Goal: Task Accomplishment & Management: Use online tool/utility

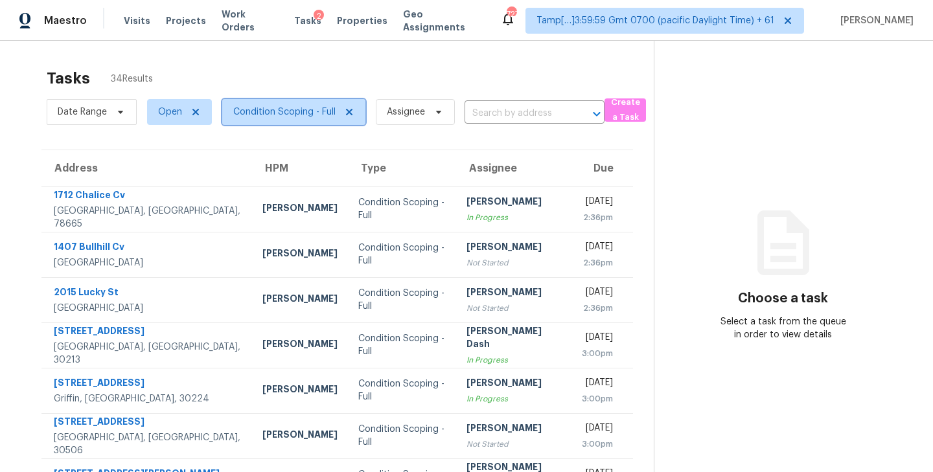
click at [315, 119] on span "Condition Scoping - Full" at bounding box center [293, 112] width 143 height 26
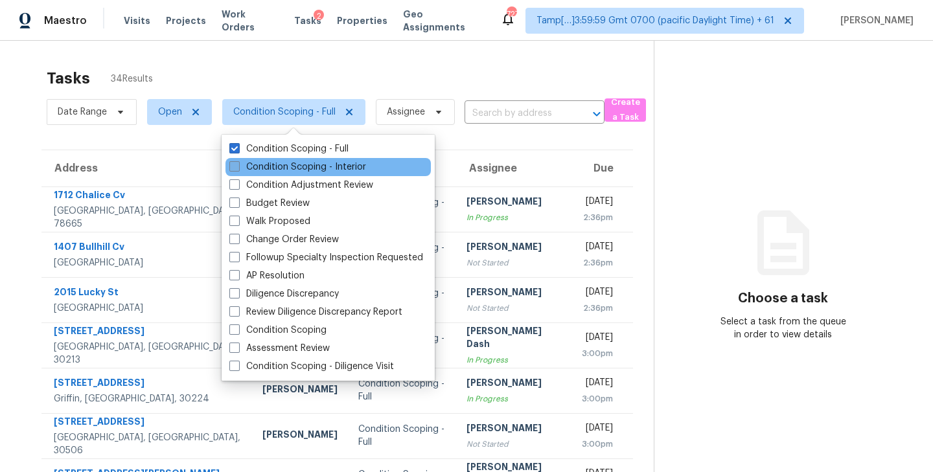
click at [233, 170] on span at bounding box center [234, 166] width 10 height 10
click at [233, 169] on input "Condition Scoping - Interior" at bounding box center [233, 165] width 8 height 8
checkbox input "true"
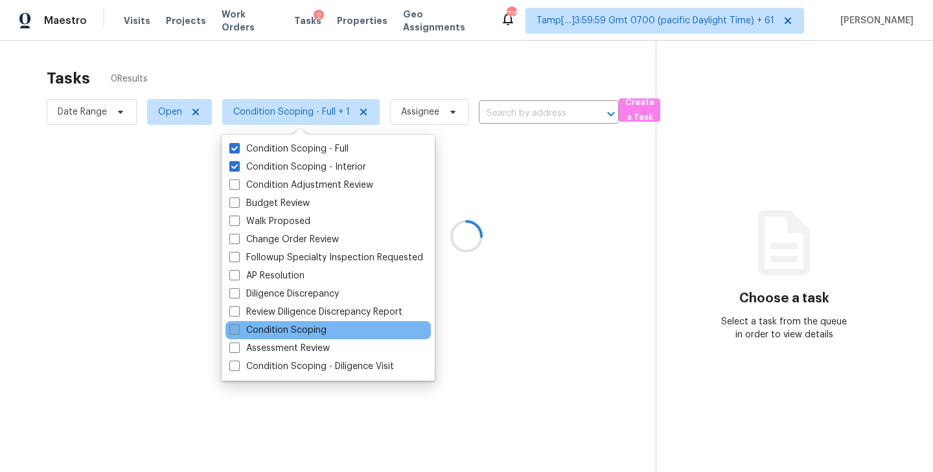
click at [233, 331] on span at bounding box center [234, 330] width 10 height 10
click at [233, 331] on input "Condition Scoping" at bounding box center [233, 328] width 8 height 8
checkbox input "true"
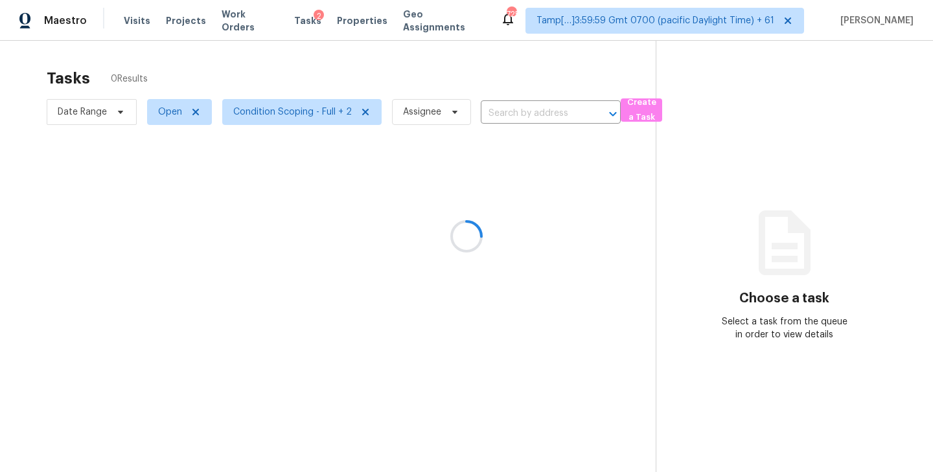
click at [258, 60] on div at bounding box center [466, 236] width 933 height 472
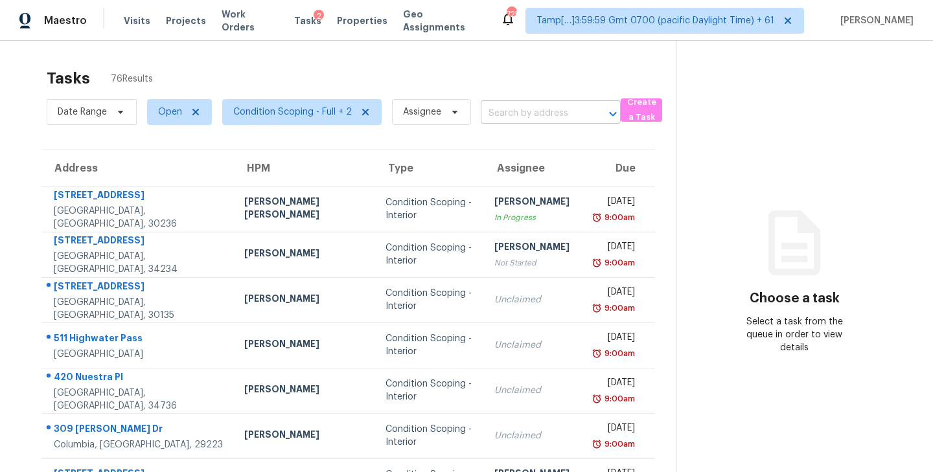
click at [513, 111] on input "text" at bounding box center [533, 114] width 104 height 20
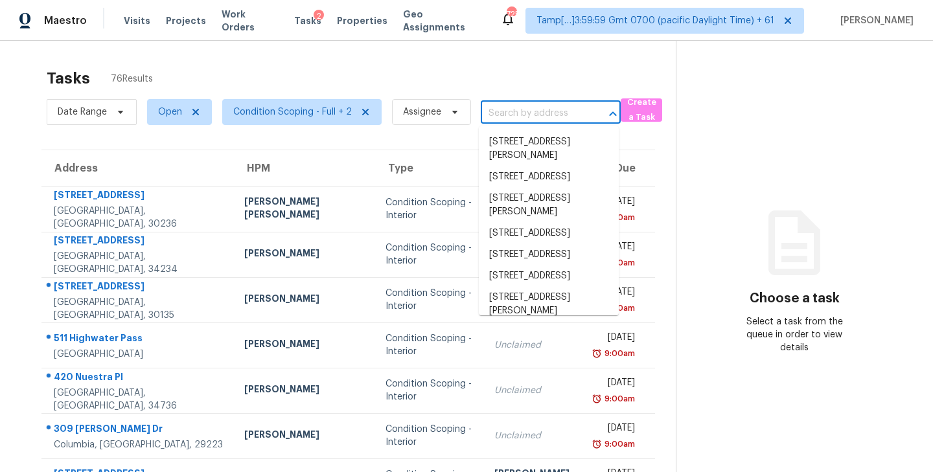
paste input "[STREET_ADDRESS]"
type input "[STREET_ADDRESS]"
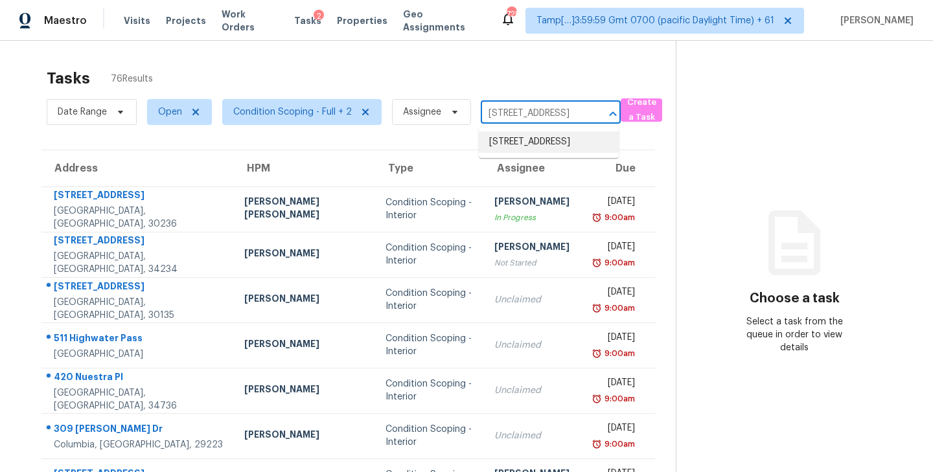
click at [533, 139] on li "[STREET_ADDRESS]" at bounding box center [549, 142] width 140 height 21
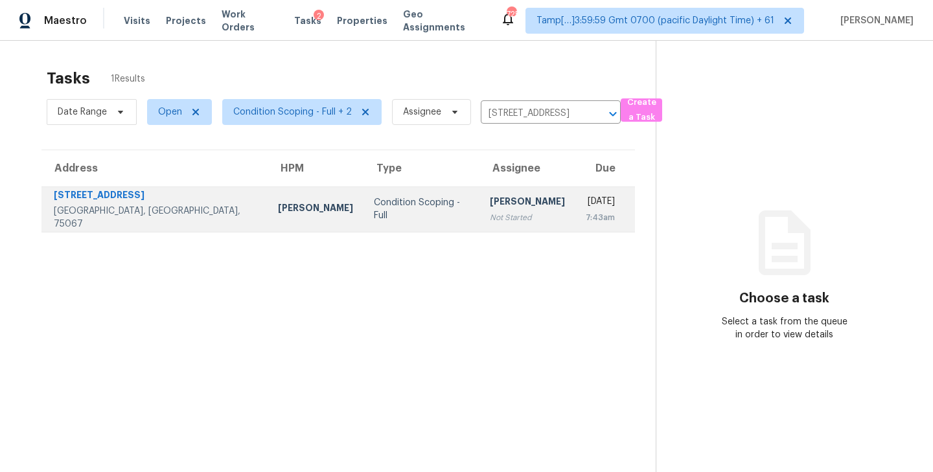
click at [490, 210] on div "[PERSON_NAME]" at bounding box center [527, 203] width 75 height 16
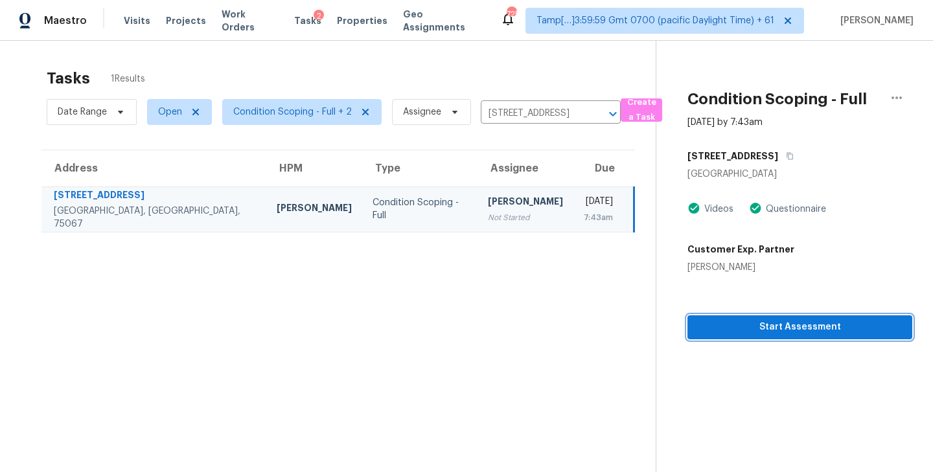
click at [786, 325] on span "Start Assessment" at bounding box center [800, 328] width 204 height 16
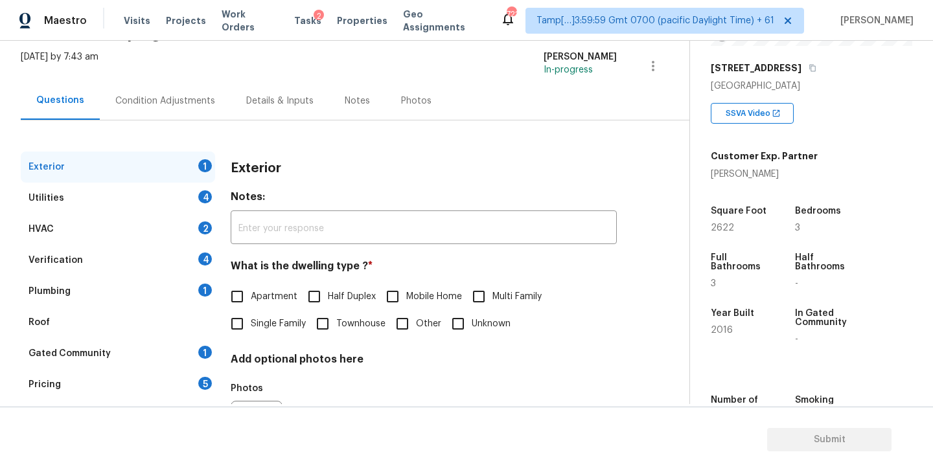
scroll to position [88, 0]
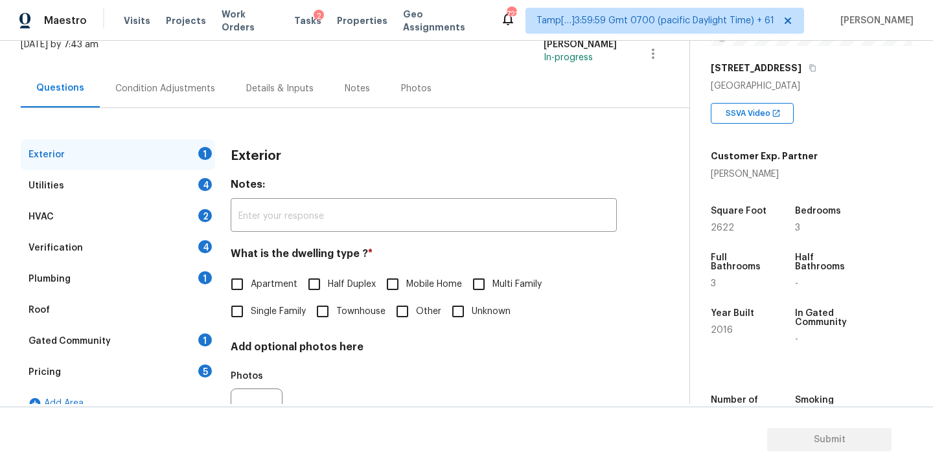
click at [237, 315] on input "Single Family" at bounding box center [237, 311] width 27 height 27
checkbox input "true"
click at [66, 275] on div "Plumbing" at bounding box center [50, 279] width 42 height 13
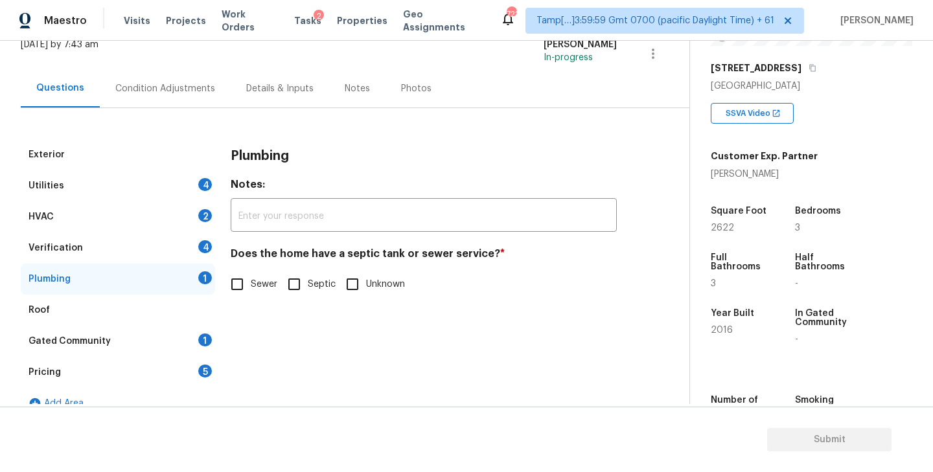
click at [234, 289] on input "Sewer" at bounding box center [237, 284] width 27 height 27
checkbox input "true"
click at [76, 343] on div "Gated Community" at bounding box center [70, 341] width 82 height 13
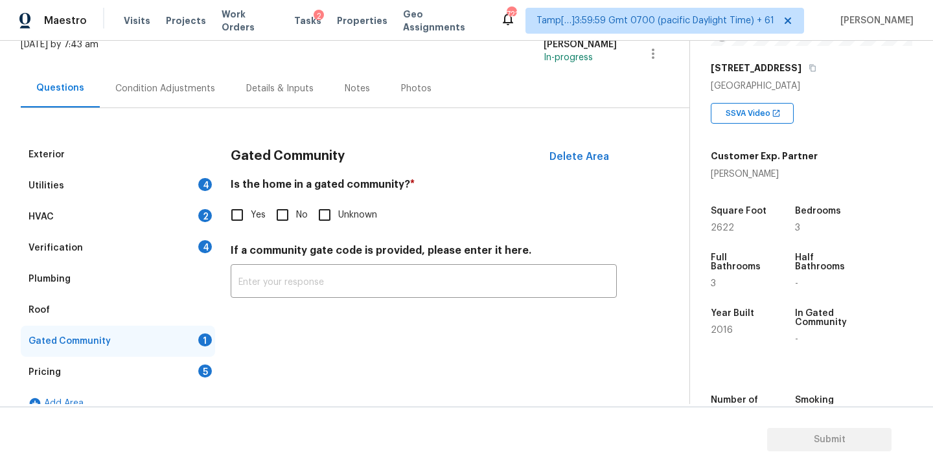
click at [286, 213] on input "No" at bounding box center [282, 215] width 27 height 27
checkbox input "true"
click at [111, 251] on div "Verification 4" at bounding box center [118, 248] width 194 height 31
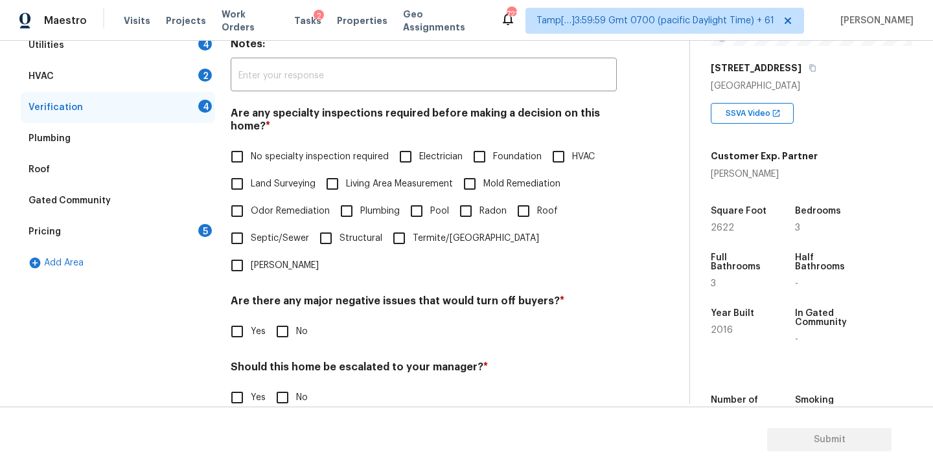
scroll to position [216, 0]
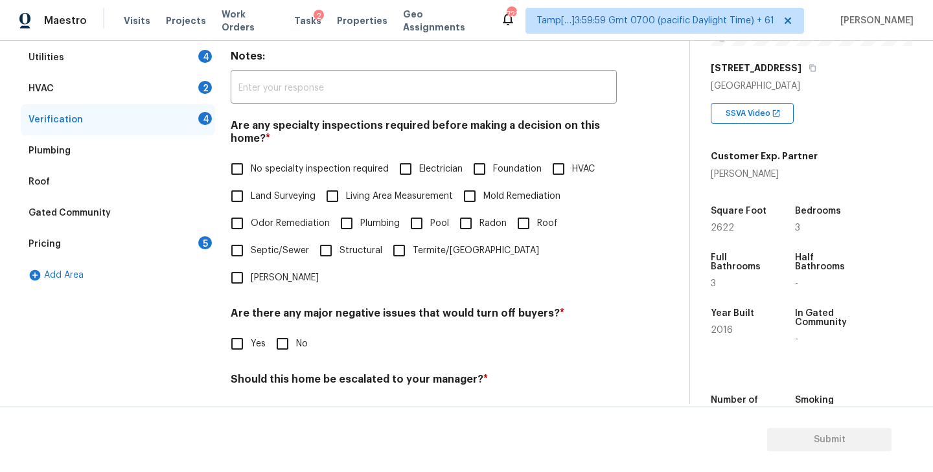
click at [236, 174] on input "No specialty inspection required" at bounding box center [237, 169] width 27 height 27
checkbox input "true"
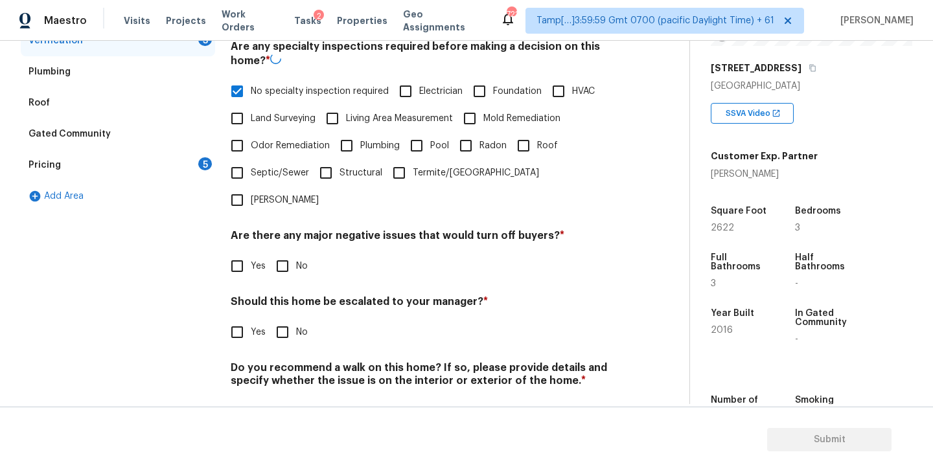
scroll to position [301, 0]
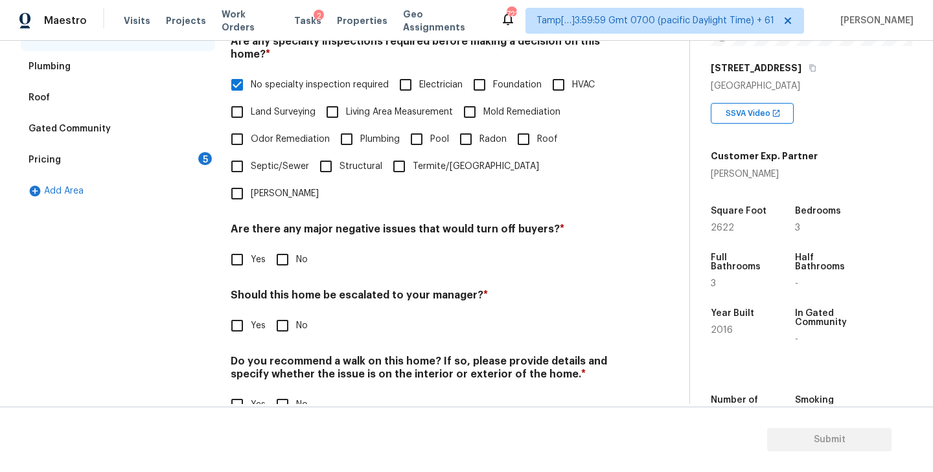
click at [283, 246] on input "No" at bounding box center [282, 259] width 27 height 27
checkbox input "true"
click at [283, 314] on input "No" at bounding box center [282, 327] width 27 height 27
checkbox input "true"
click at [281, 393] on input "No" at bounding box center [282, 406] width 27 height 27
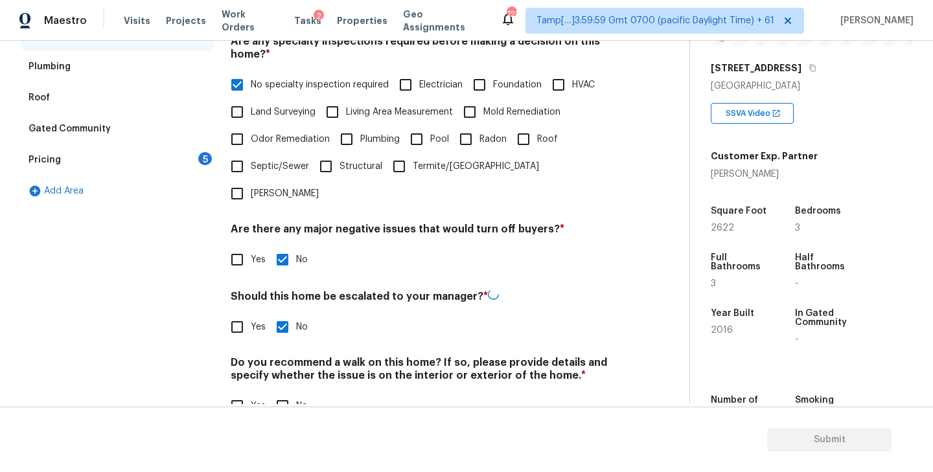
checkbox input "true"
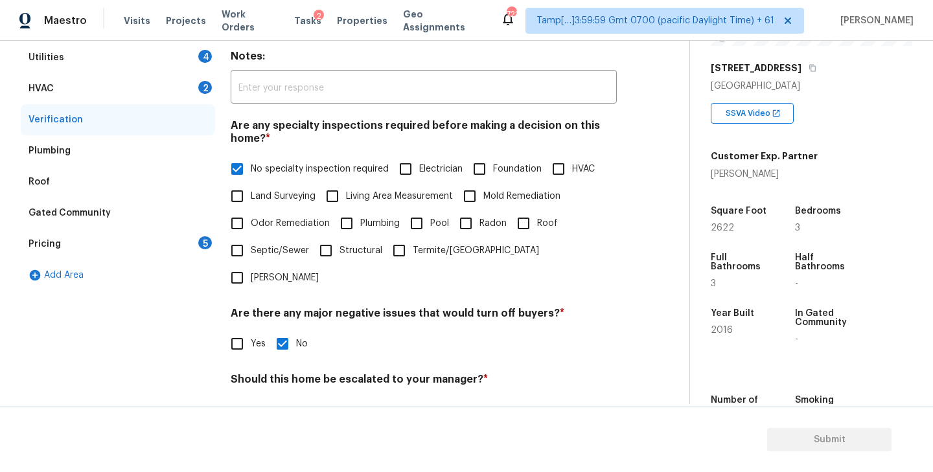
scroll to position [206, 0]
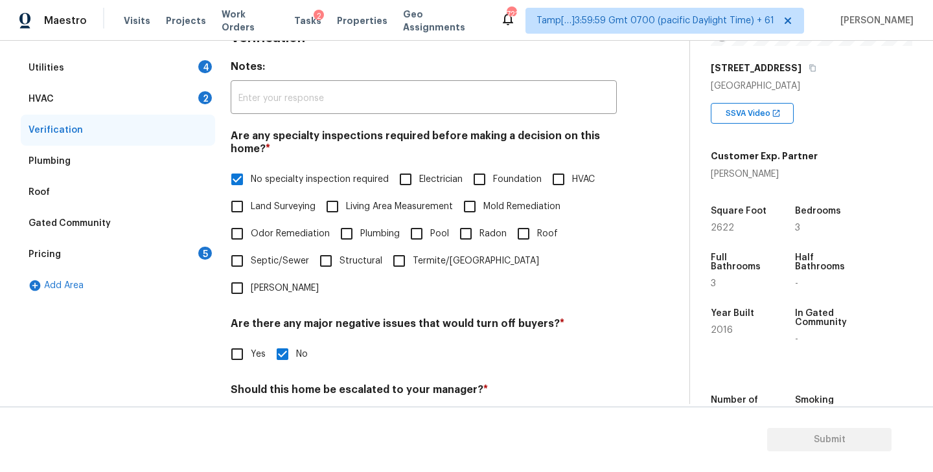
click at [86, 255] on div "Pricing 5" at bounding box center [118, 254] width 194 height 31
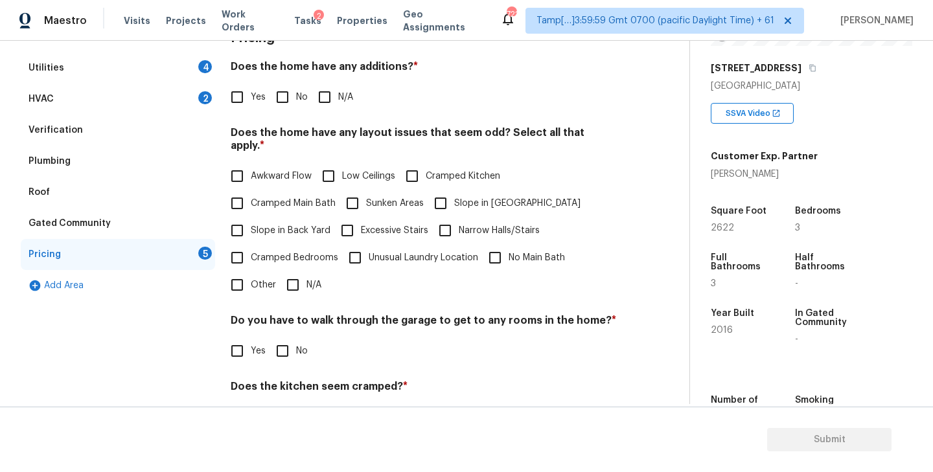
click at [283, 99] on input "No" at bounding box center [282, 97] width 27 height 27
checkbox input "true"
click at [292, 275] on input "N/A" at bounding box center [292, 285] width 27 height 27
checkbox input "true"
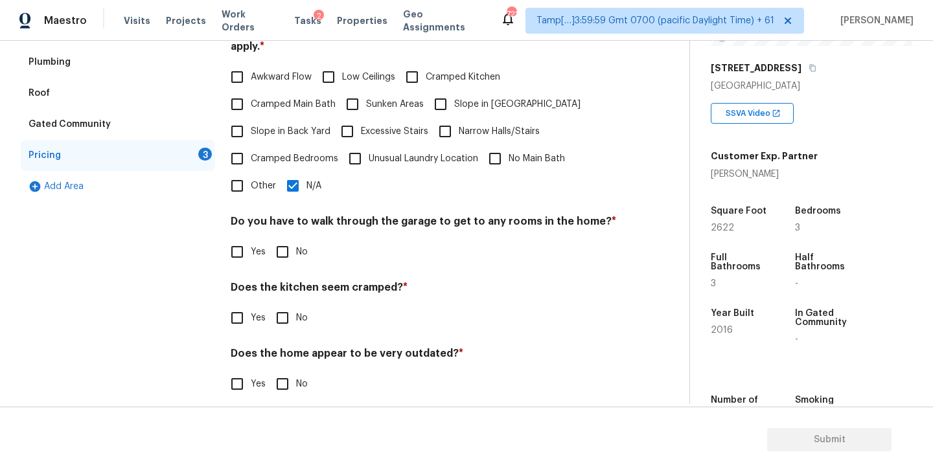
click at [287, 239] on input "No" at bounding box center [282, 252] width 27 height 27
checkbox input "true"
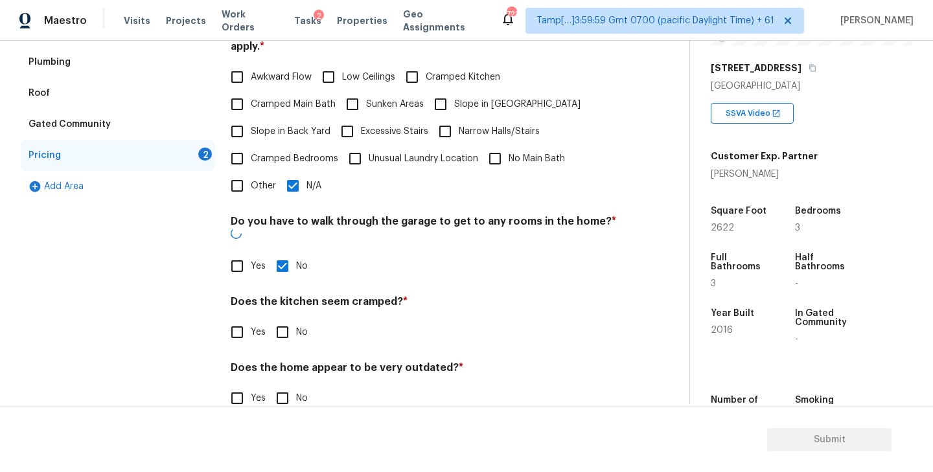
click at [287, 319] on input "No" at bounding box center [282, 332] width 27 height 27
checkbox input "true"
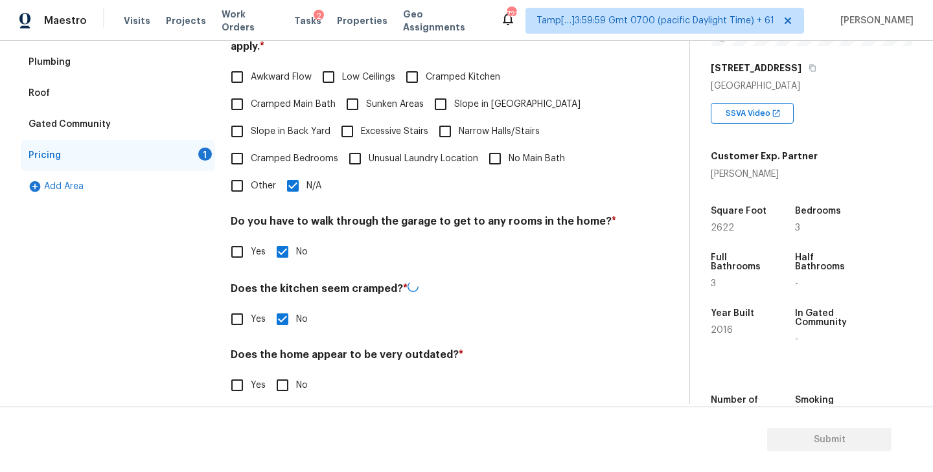
click at [286, 375] on input "No" at bounding box center [282, 385] width 27 height 27
checkbox input "true"
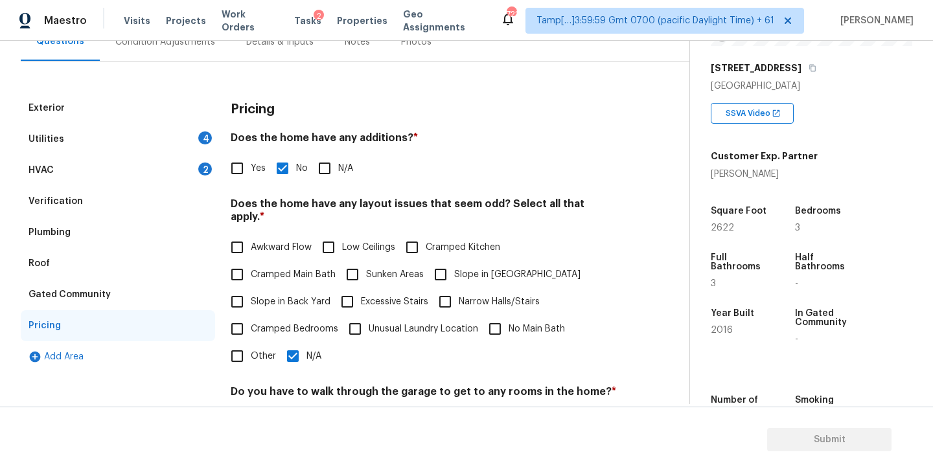
scroll to position [61, 0]
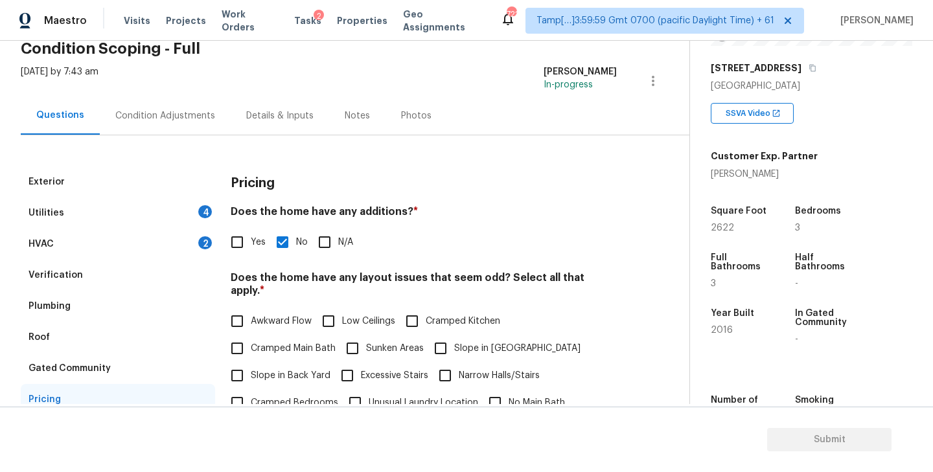
click at [80, 244] on div "HVAC 2" at bounding box center [118, 244] width 194 height 31
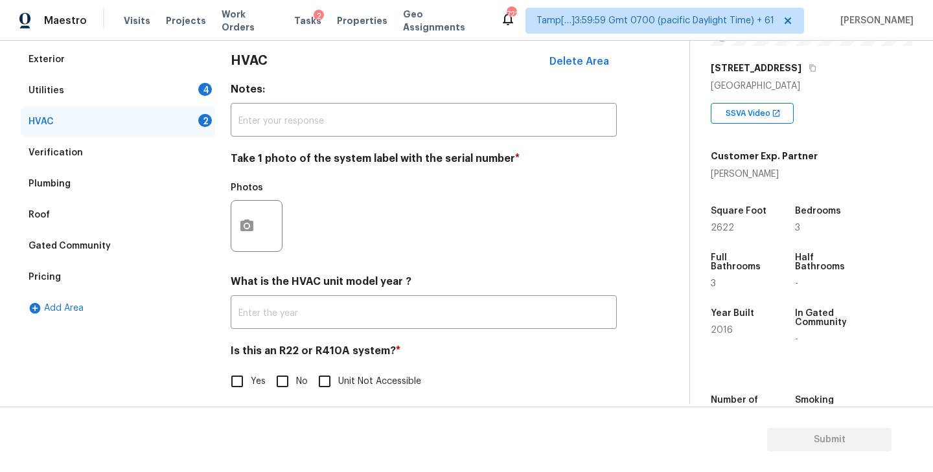
scroll to position [194, 0]
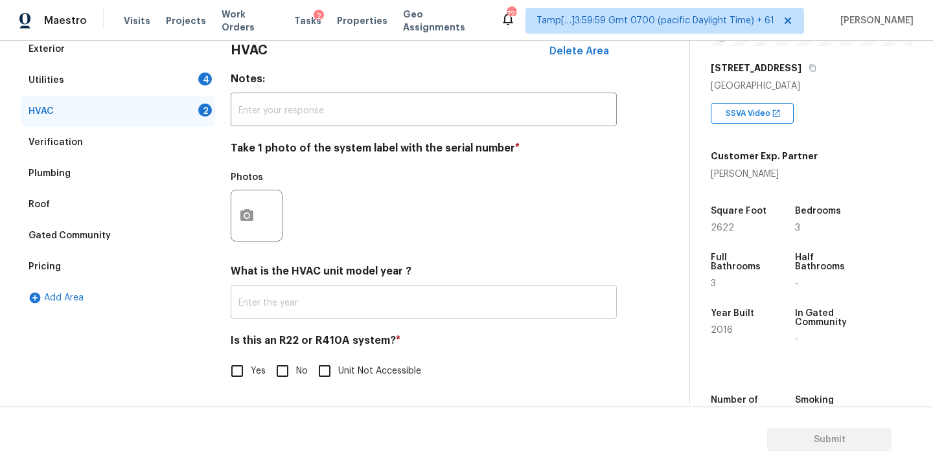
click at [304, 307] on input "text" at bounding box center [424, 303] width 386 height 30
paste input "2016"
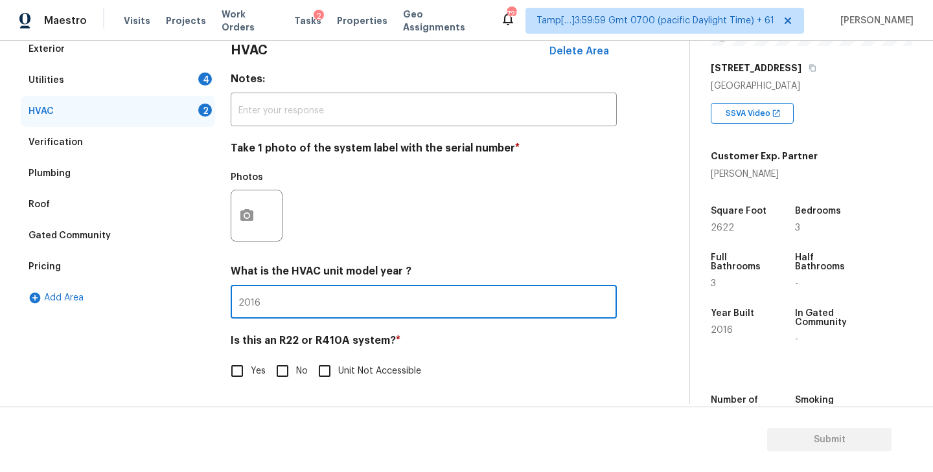
type input "2016"
click at [369, 206] on div "Photos" at bounding box center [424, 207] width 386 height 84
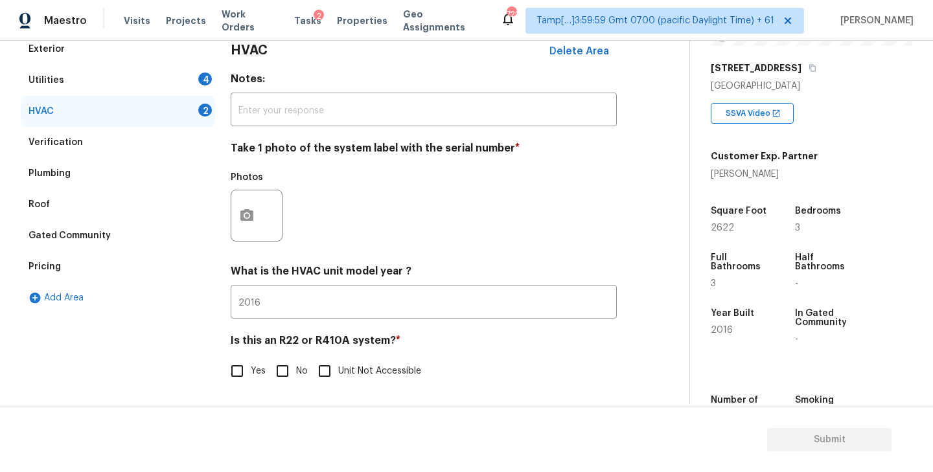
click at [284, 372] on input "No" at bounding box center [282, 371] width 27 height 27
checkbox input "true"
click at [146, 79] on div "Utilities 4" at bounding box center [118, 80] width 194 height 31
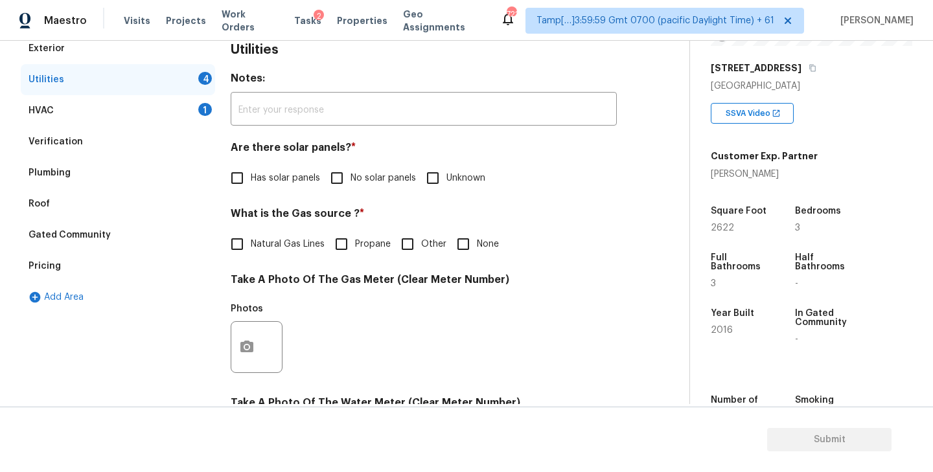
click at [336, 178] on input "No solar panels" at bounding box center [336, 178] width 27 height 27
checkbox input "true"
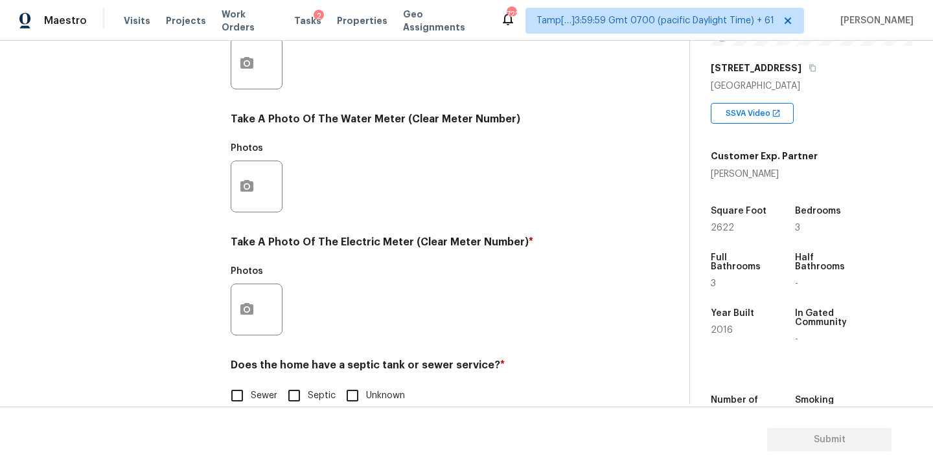
scroll to position [503, 0]
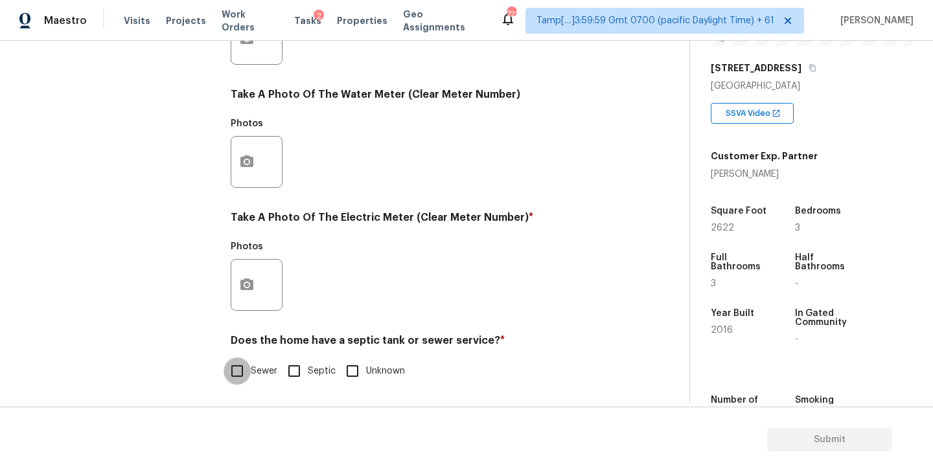
click at [239, 373] on input "Sewer" at bounding box center [237, 371] width 27 height 27
checkbox input "true"
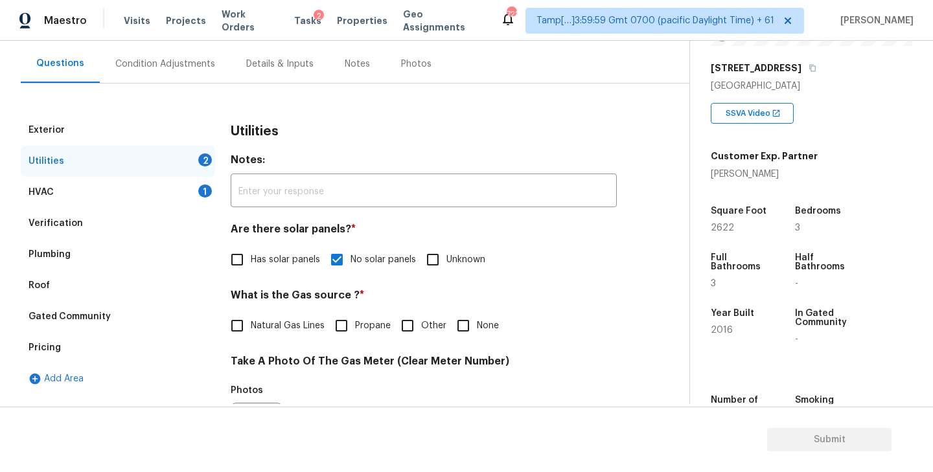
scroll to position [109, 0]
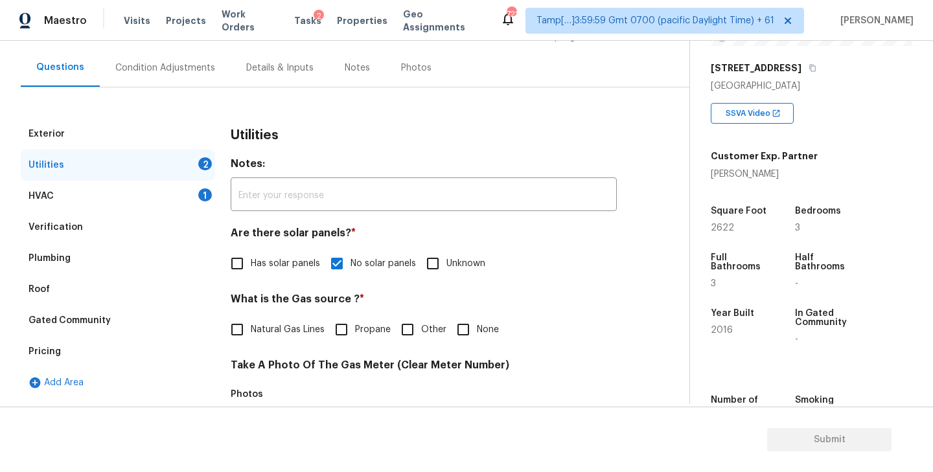
click at [178, 63] on div "Condition Adjustments" at bounding box center [165, 68] width 100 height 13
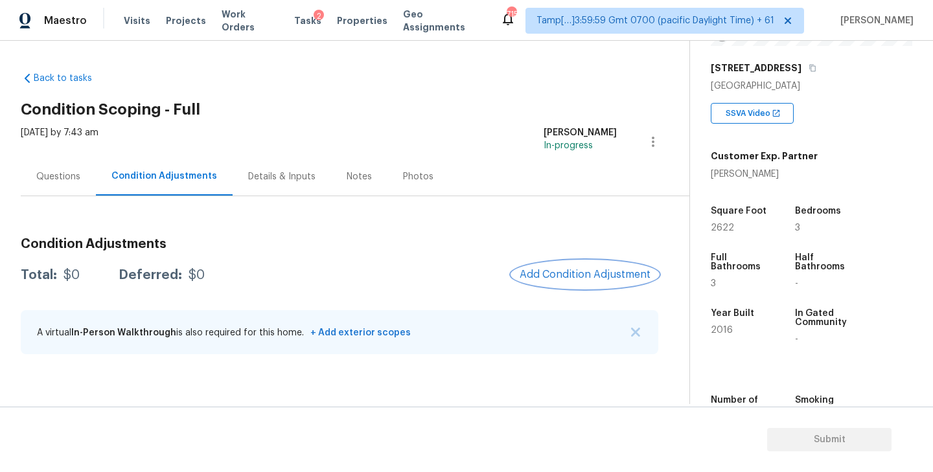
click at [585, 267] on button "Add Condition Adjustment" at bounding box center [585, 274] width 146 height 27
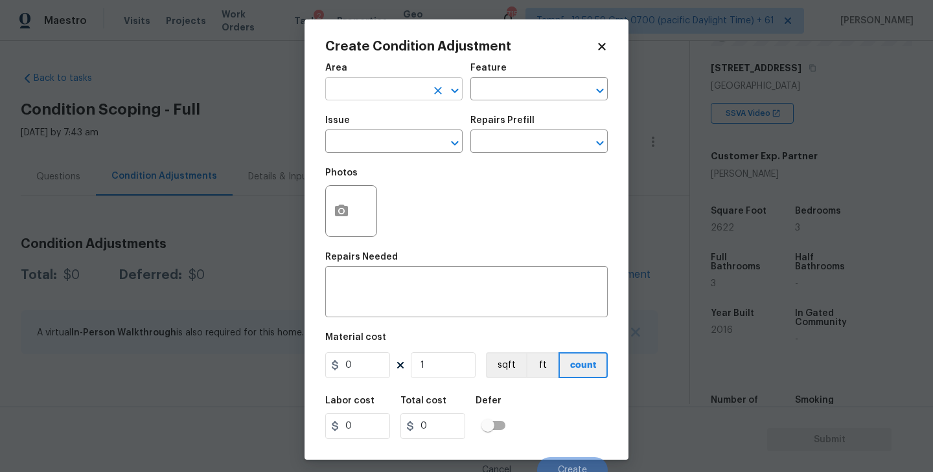
click at [382, 96] on input "text" at bounding box center [375, 90] width 101 height 20
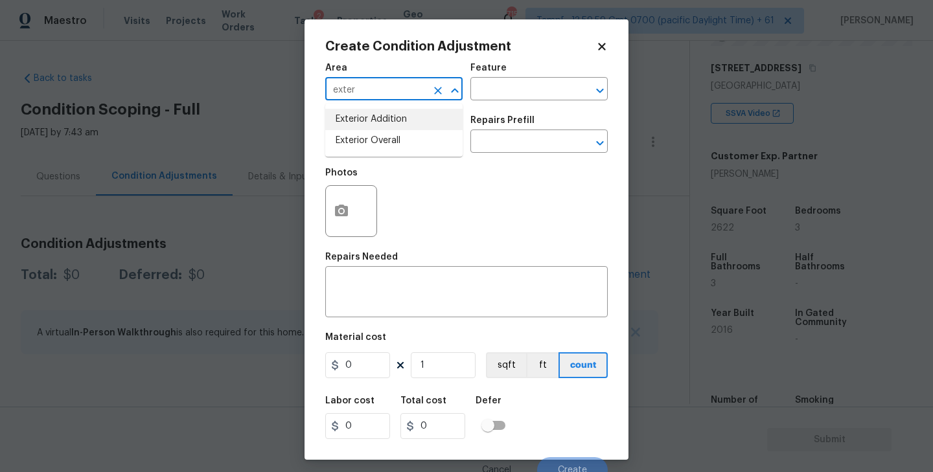
click at [380, 128] on li "Exterior Addition" at bounding box center [393, 119] width 137 height 21
click at [393, 88] on input "Exterior Addition" at bounding box center [375, 90] width 101 height 20
click at [388, 145] on li "Exterior Overall" at bounding box center [393, 140] width 137 height 21
type input "Exterior Overall"
click at [398, 142] on input "text" at bounding box center [375, 143] width 101 height 20
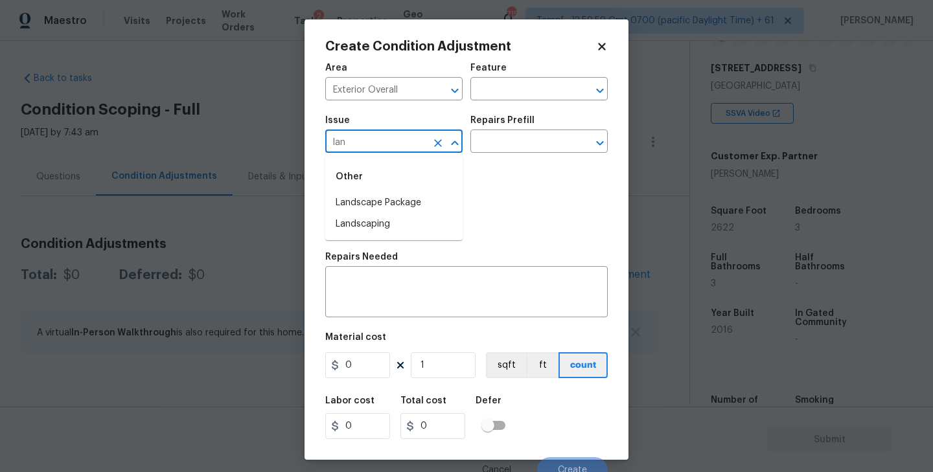
click at [387, 193] on li "Landscape Package" at bounding box center [393, 202] width 137 height 21
click at [597, 143] on icon "Open" at bounding box center [600, 143] width 16 height 16
type input "Landscape Package"
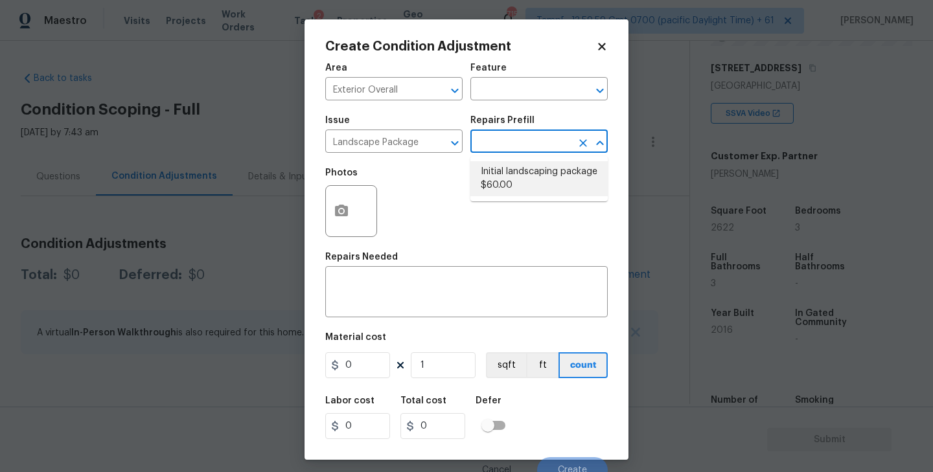
click at [515, 176] on li "Initial landscaping package $60.00" at bounding box center [539, 178] width 137 height 35
type input "Home Readiness Packages"
type textarea "Mowing of grass up to 6" in height. Mow, edge along driveways & sidewalks, trim…"
type input "60"
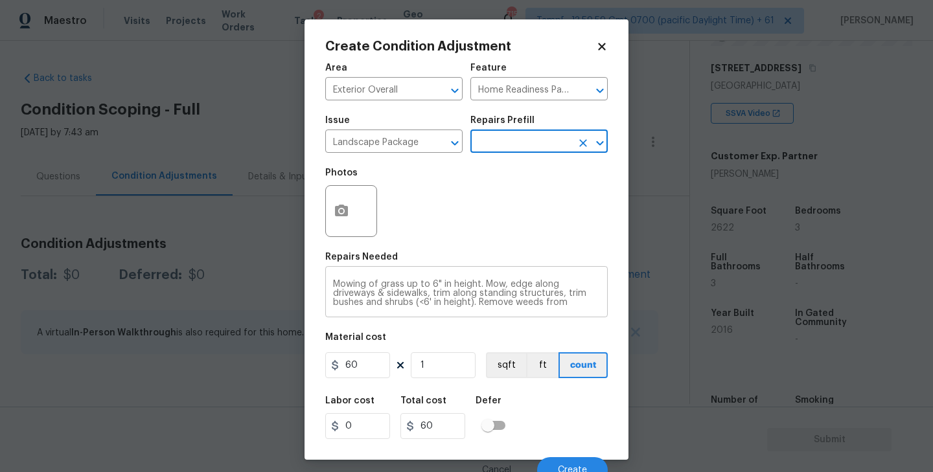
scroll to position [27, 0]
click at [408, 288] on textarea "Mowing of grass up to 6" in height. Mow, edge along driveways & sidewalks, trim…" at bounding box center [466, 293] width 267 height 27
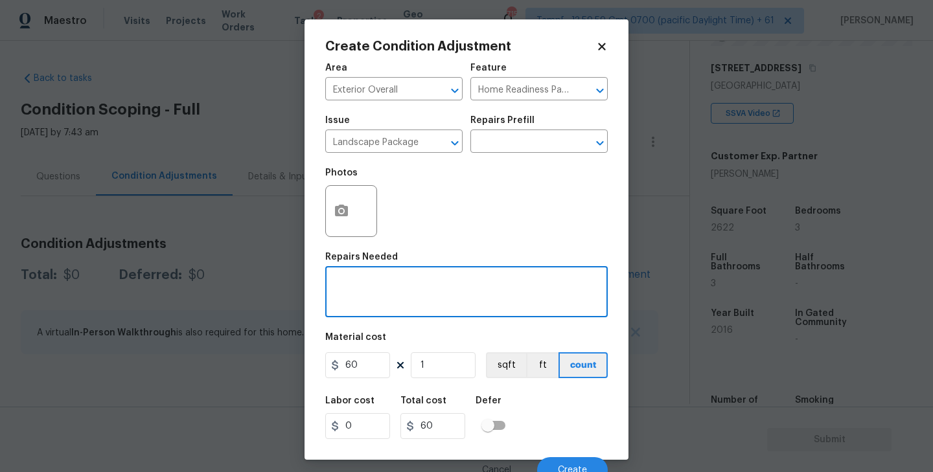
scroll to position [0, 0]
type textarea "Landscaping"
click at [358, 372] on input "60" at bounding box center [357, 366] width 65 height 26
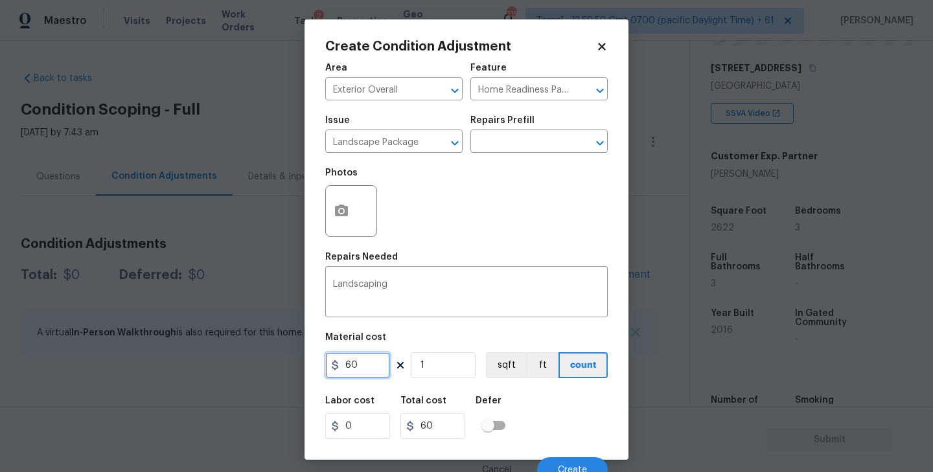
click at [358, 372] on input "60" at bounding box center [357, 366] width 65 height 26
type input "100"
click at [487, 262] on div "Repairs Needed" at bounding box center [466, 261] width 283 height 17
click at [342, 216] on icon "button" at bounding box center [341, 211] width 13 height 12
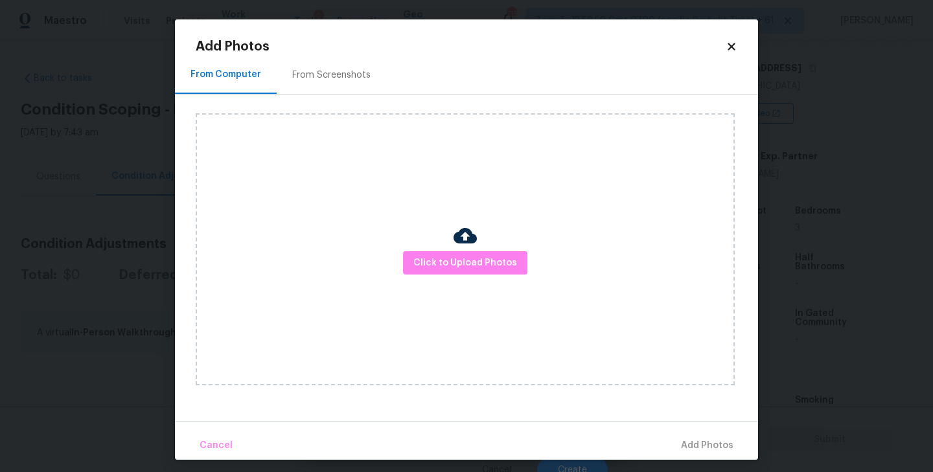
click at [338, 75] on div "From Screenshots" at bounding box center [331, 75] width 78 height 13
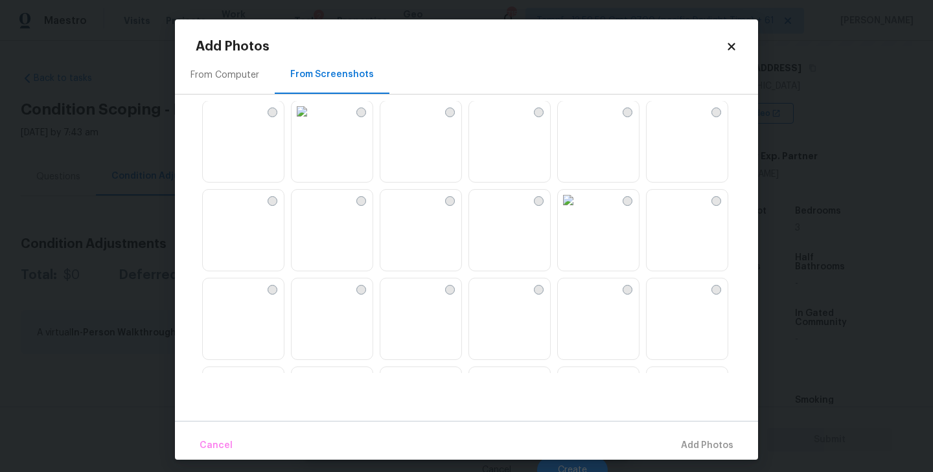
scroll to position [271, 0]
click at [448, 113] on div at bounding box center [450, 115] width 10 height 10
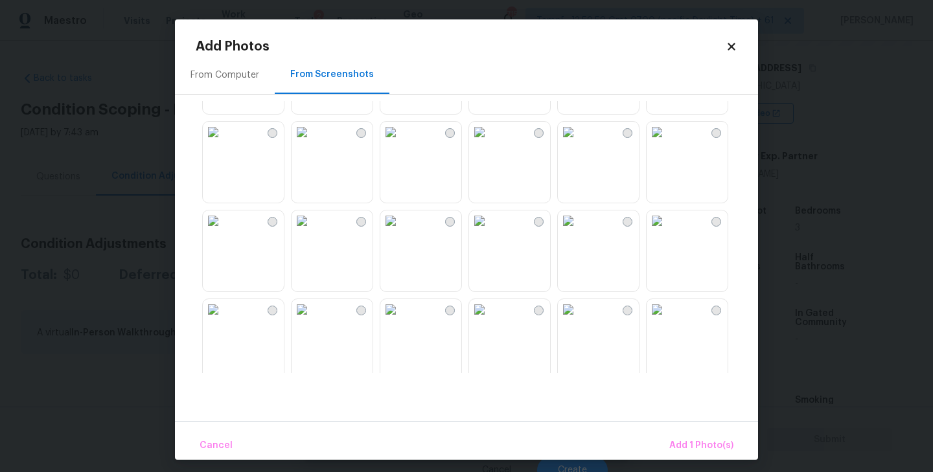
scroll to position [964, 0]
click at [490, 230] on img at bounding box center [479, 219] width 21 height 21
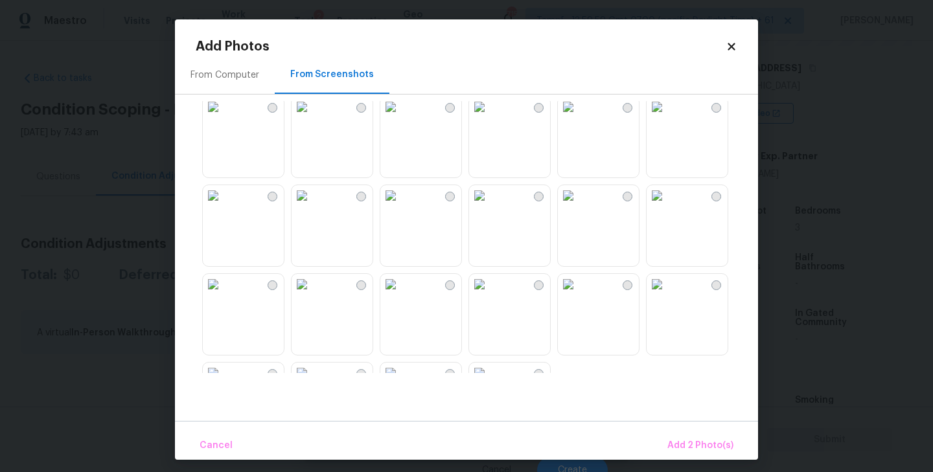
scroll to position [1169, 0]
click at [579, 292] on img at bounding box center [568, 281] width 21 height 21
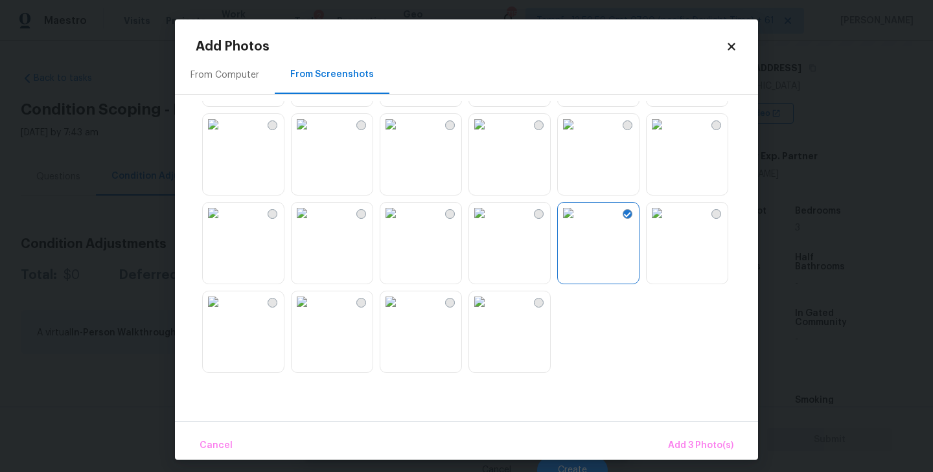
click at [401, 312] on img at bounding box center [390, 302] width 21 height 21
click at [693, 449] on span "Add 4 Photo(s)" at bounding box center [700, 446] width 67 height 16
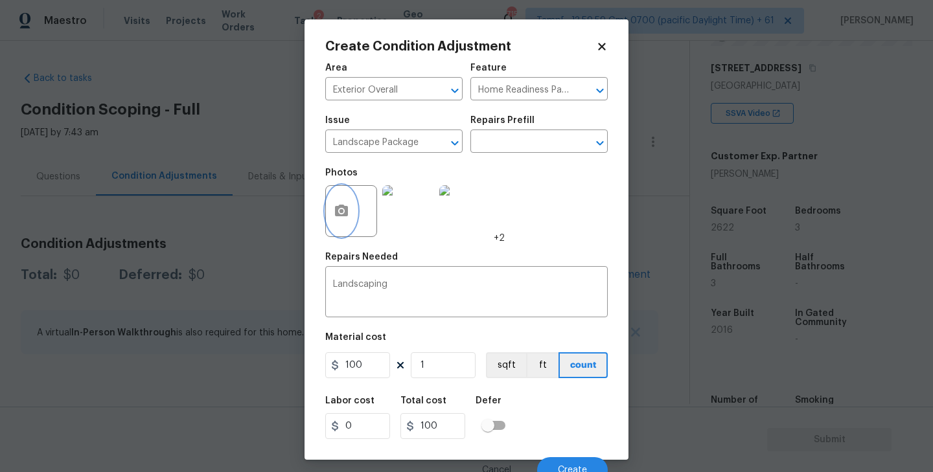
scroll to position [12, 0]
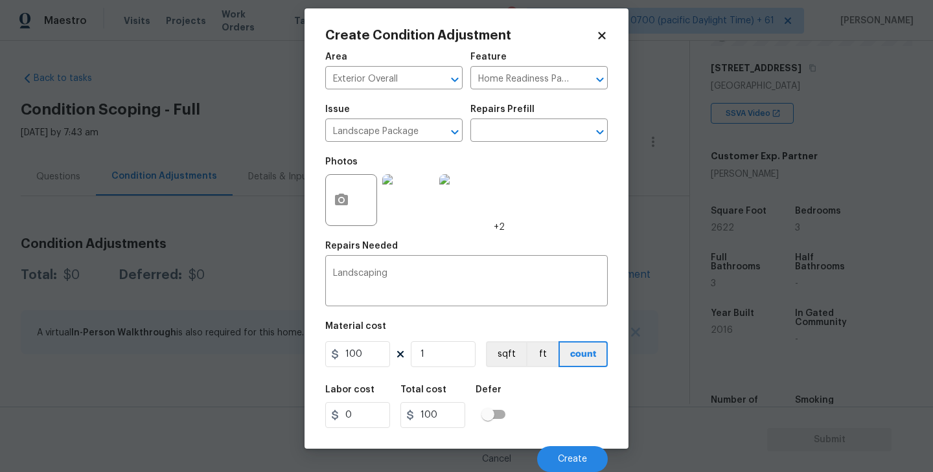
click at [395, 205] on img at bounding box center [408, 200] width 52 height 52
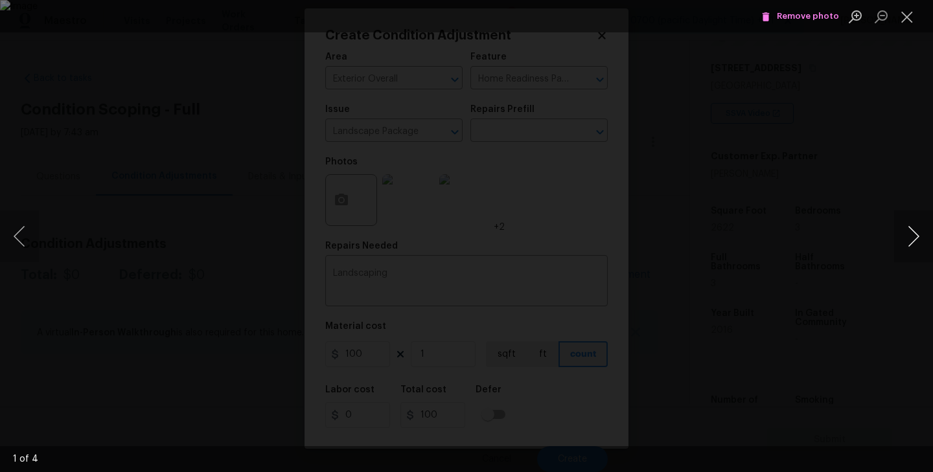
click at [911, 243] on button "Next image" at bounding box center [913, 237] width 39 height 52
click at [913, 17] on button "Close lightbox" at bounding box center [907, 16] width 26 height 23
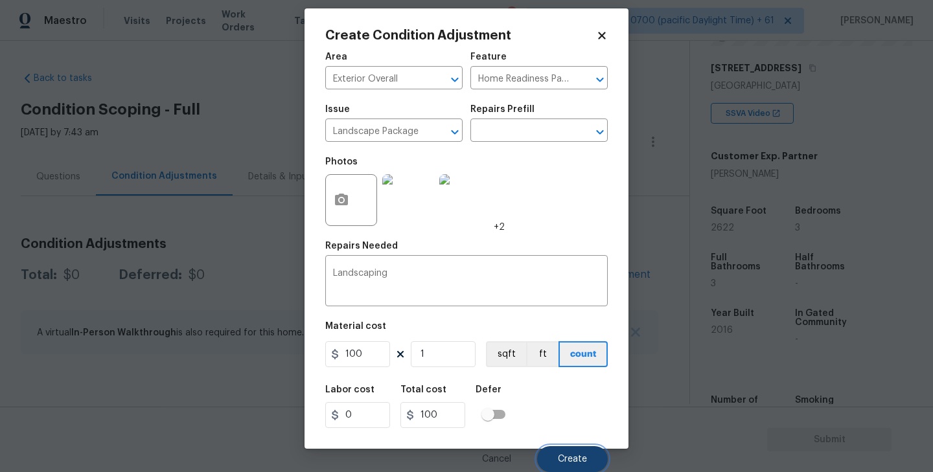
click at [577, 459] on span "Create" at bounding box center [572, 460] width 29 height 10
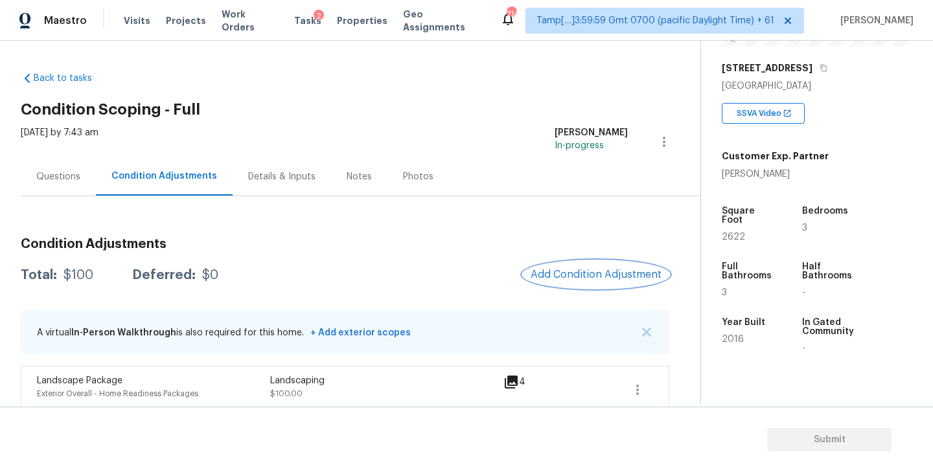
scroll to position [14, 0]
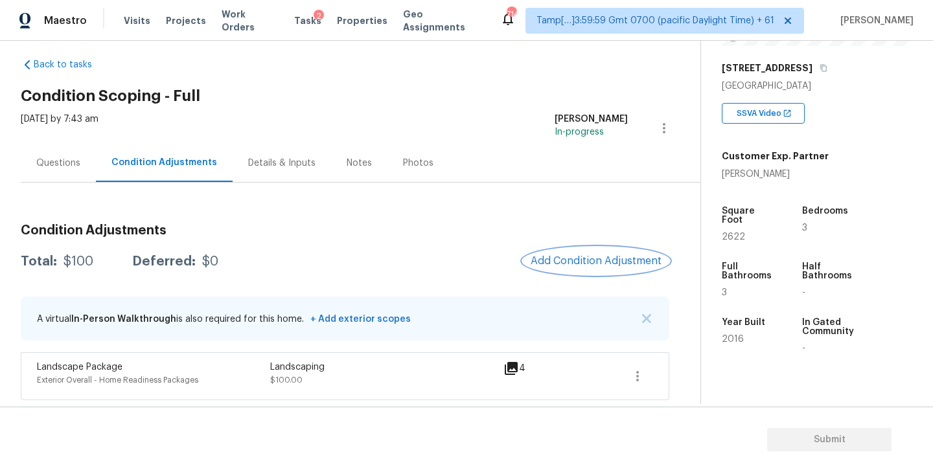
click at [585, 261] on span "Add Condition Adjustment" at bounding box center [596, 261] width 131 height 12
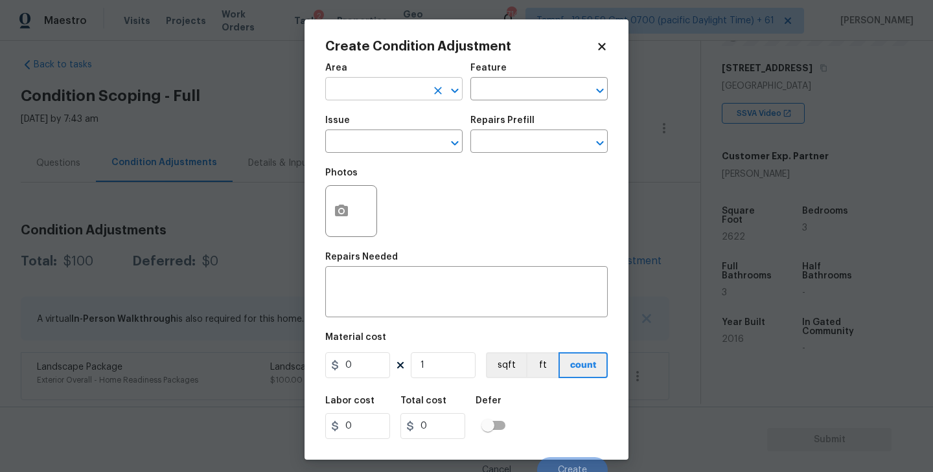
click at [418, 97] on input "text" at bounding box center [375, 90] width 101 height 20
click at [401, 148] on li "Exterior Overall" at bounding box center [393, 140] width 137 height 21
type input "Exterior Overall"
click at [352, 143] on input "text" at bounding box center [375, 143] width 101 height 20
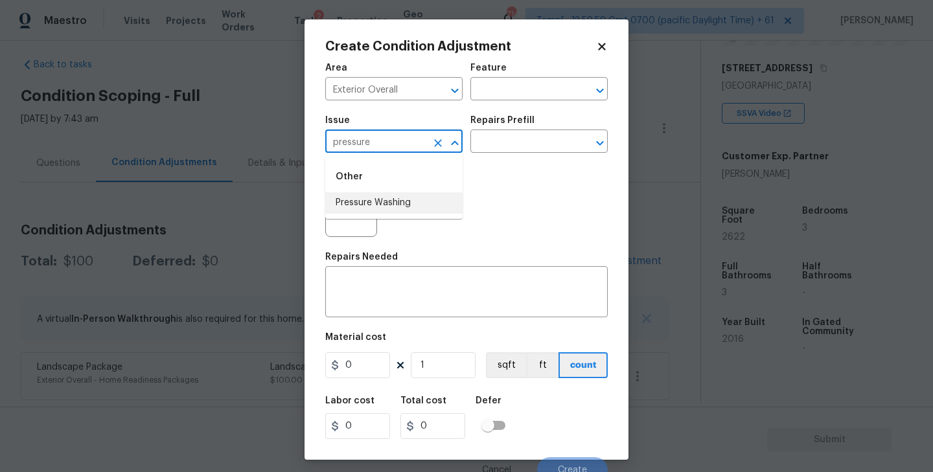
click at [352, 198] on li "Pressure Washing" at bounding box center [393, 202] width 137 height 21
click at [592, 139] on icon "Open" at bounding box center [600, 143] width 16 height 16
type input "Pressure Washing"
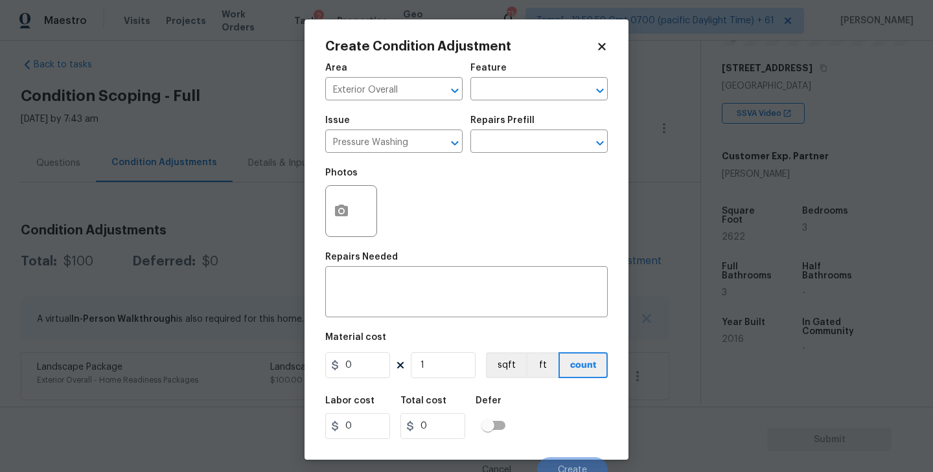
click at [444, 200] on div "Photos" at bounding box center [466, 203] width 283 height 84
click at [390, 293] on textarea at bounding box center [466, 293] width 267 height 27
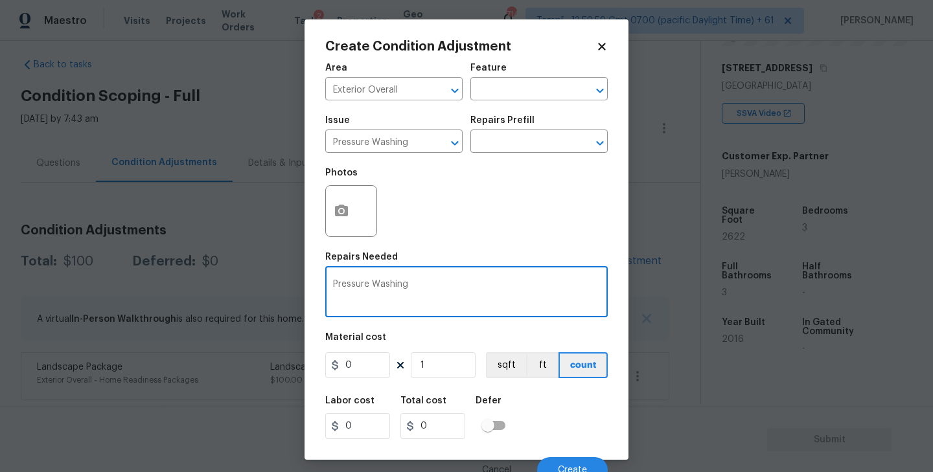
type textarea "Pressure Washing"
click at [364, 364] on input "0" at bounding box center [357, 366] width 65 height 26
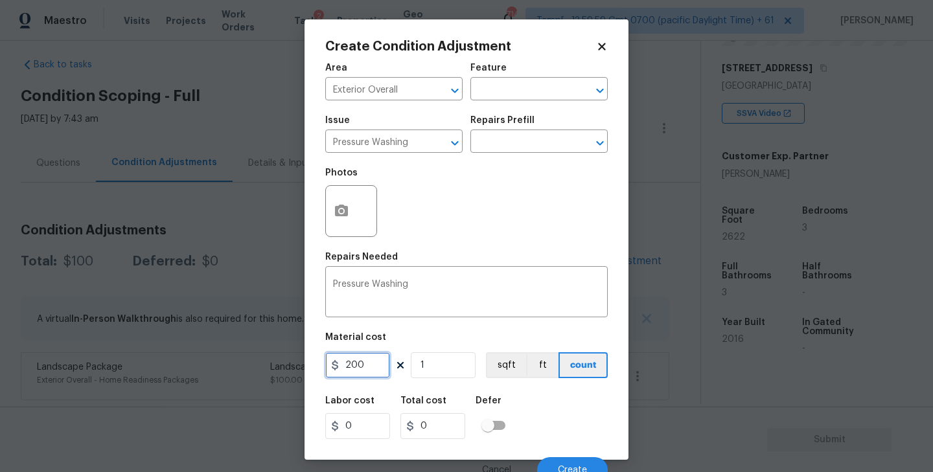
type input "200"
click at [476, 172] on div "Photos" at bounding box center [466, 203] width 283 height 84
click at [341, 206] on icon "button" at bounding box center [341, 211] width 13 height 12
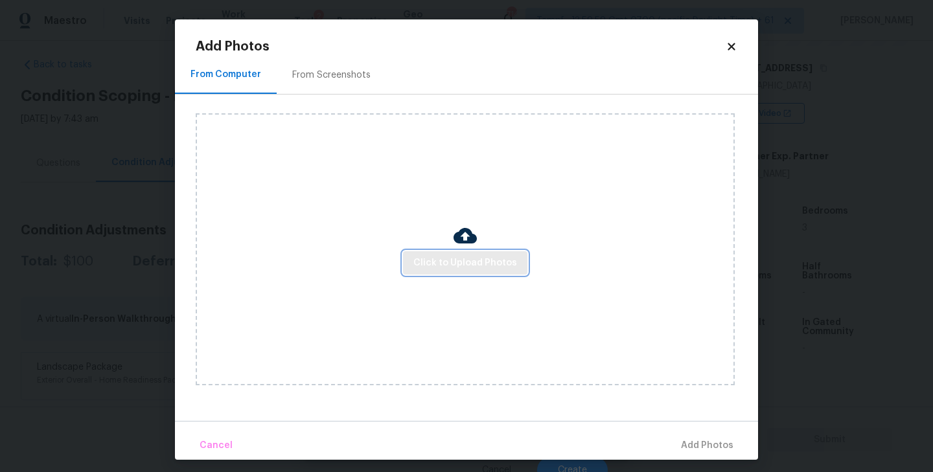
click at [470, 260] on span "Click to Upload Photos" at bounding box center [465, 263] width 104 height 16
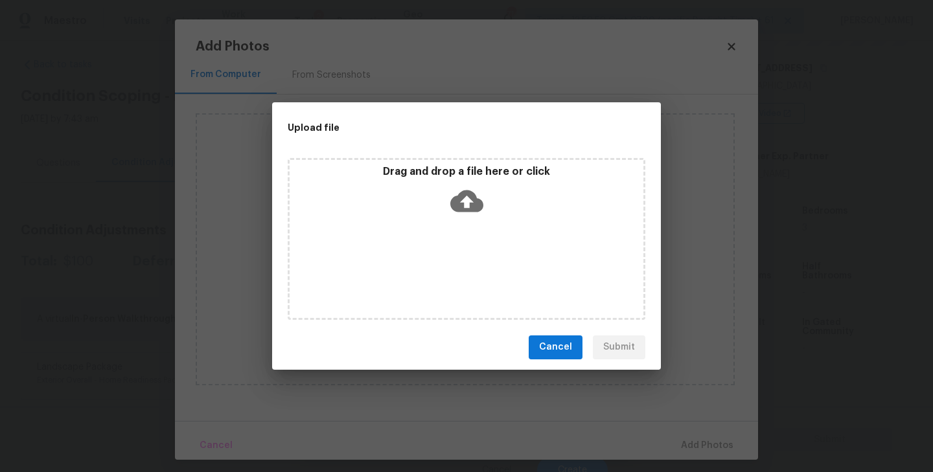
click at [466, 204] on icon at bounding box center [466, 201] width 33 height 33
click at [565, 347] on span "Cancel" at bounding box center [555, 348] width 33 height 16
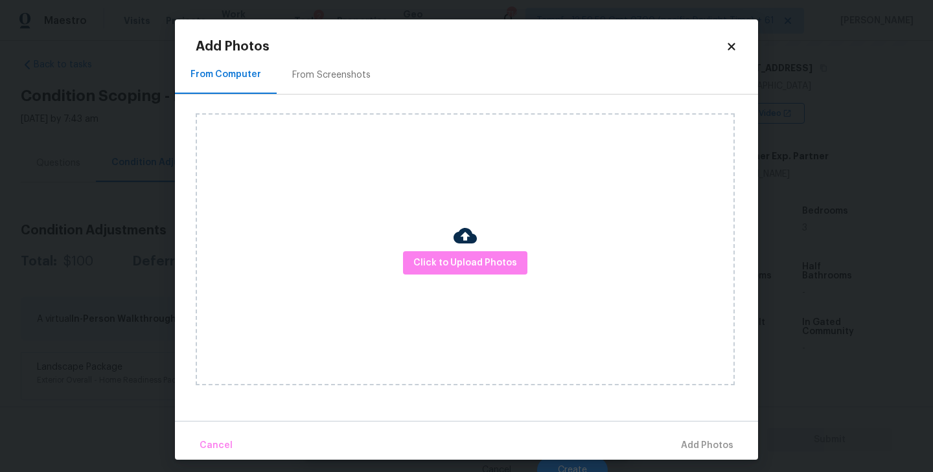
click at [319, 82] on div "From Screenshots" at bounding box center [332, 75] width 110 height 38
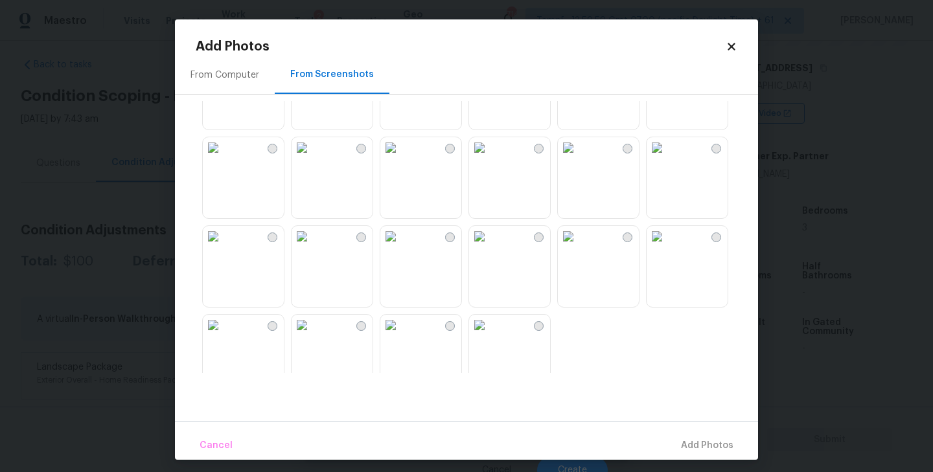
scroll to position [1213, 0]
click at [579, 248] on img at bounding box center [568, 237] width 21 height 21
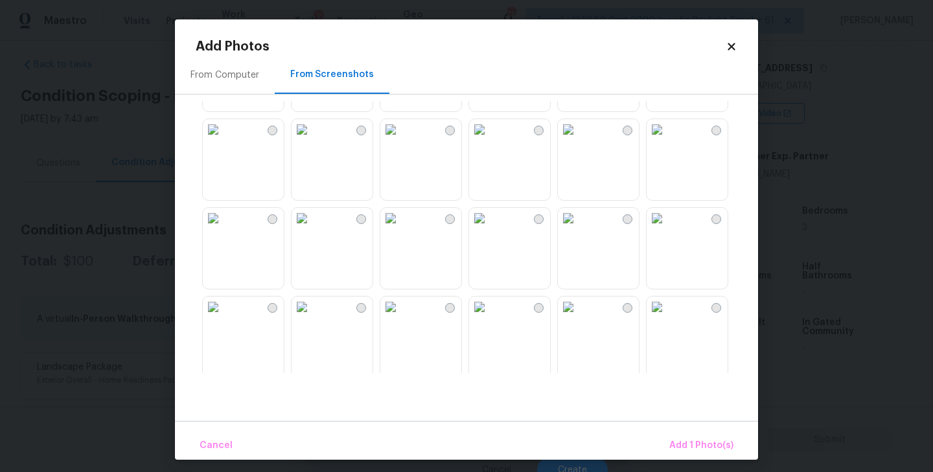
scroll to position [1048, 0]
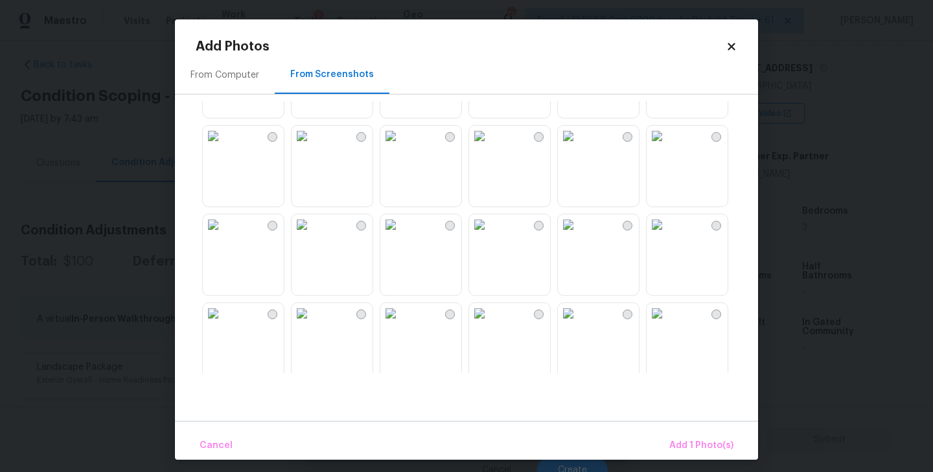
click at [490, 146] on img at bounding box center [479, 136] width 21 height 21
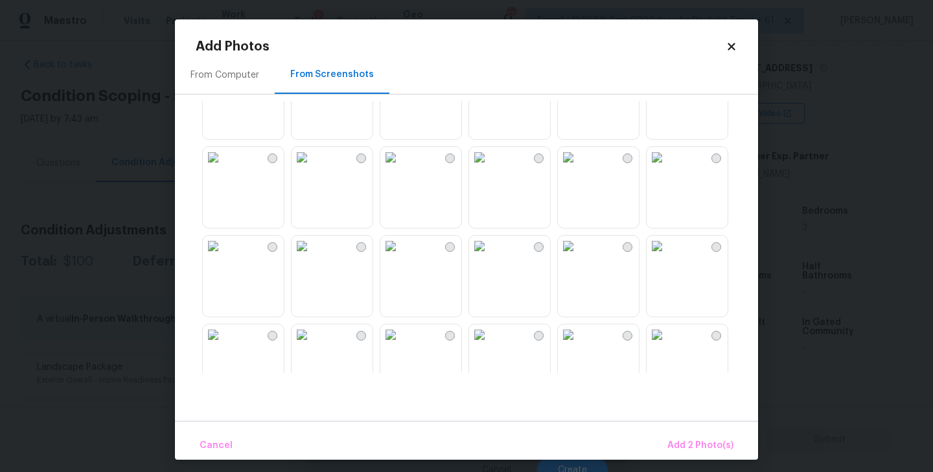
scroll to position [670, 0]
click at [668, 170] on img at bounding box center [657, 159] width 21 height 21
click at [401, 170] on img at bounding box center [390, 159] width 21 height 21
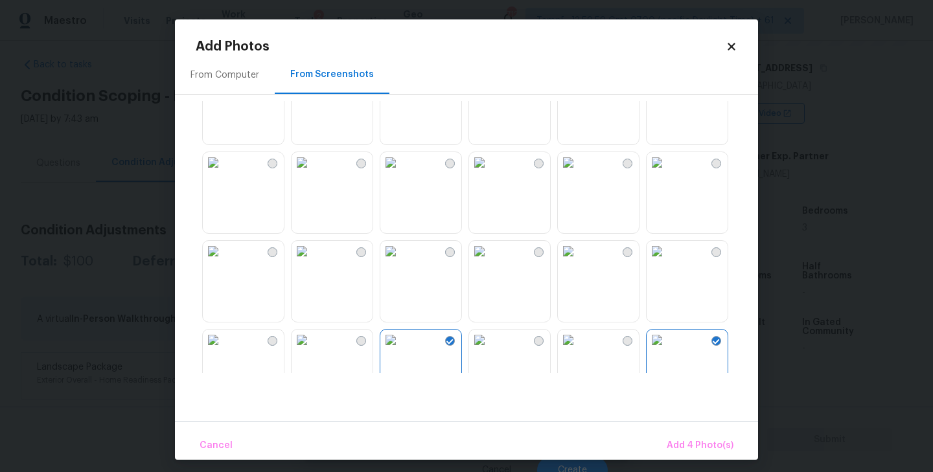
click at [312, 173] on img at bounding box center [302, 162] width 21 height 21
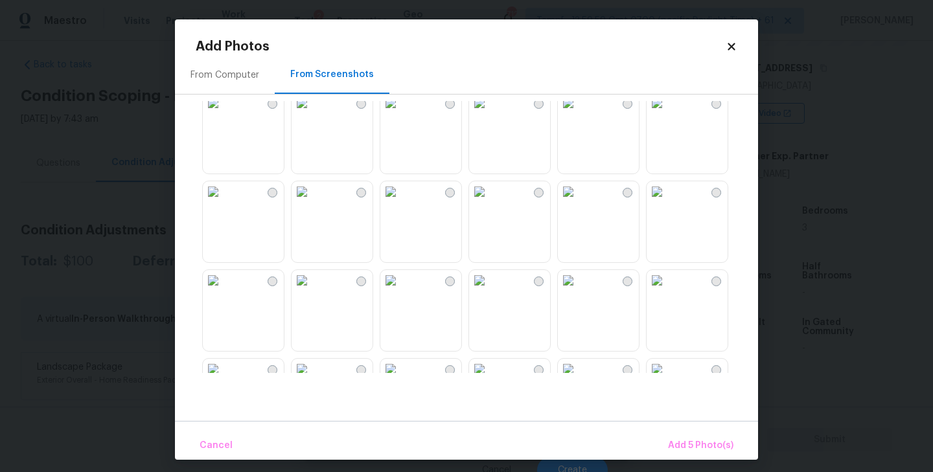
scroll to position [0, 0]
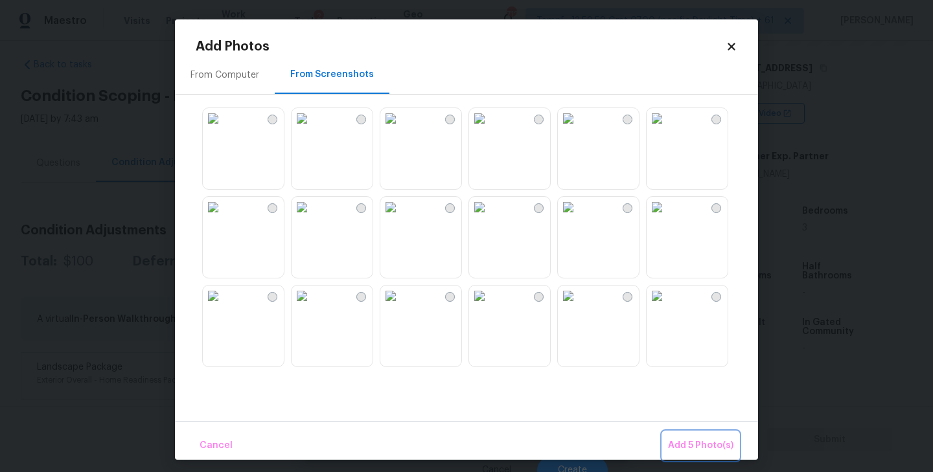
click at [697, 441] on span "Add 5 Photo(s)" at bounding box center [700, 446] width 65 height 16
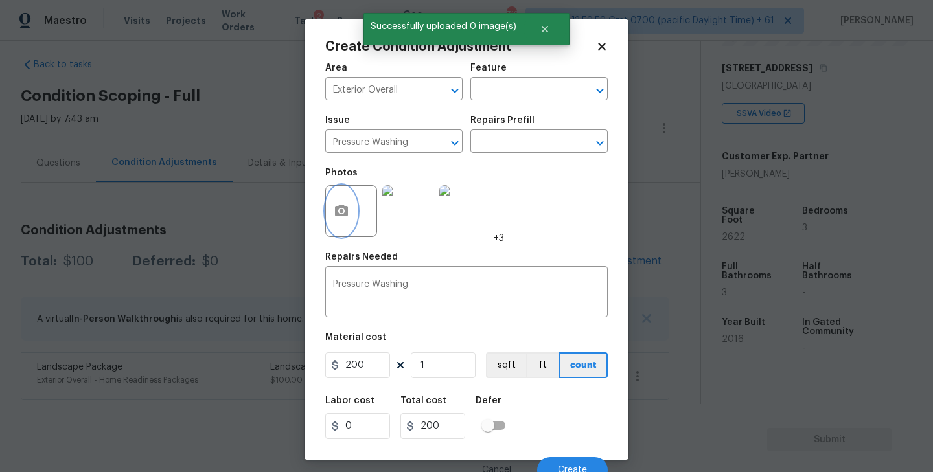
scroll to position [12, 0]
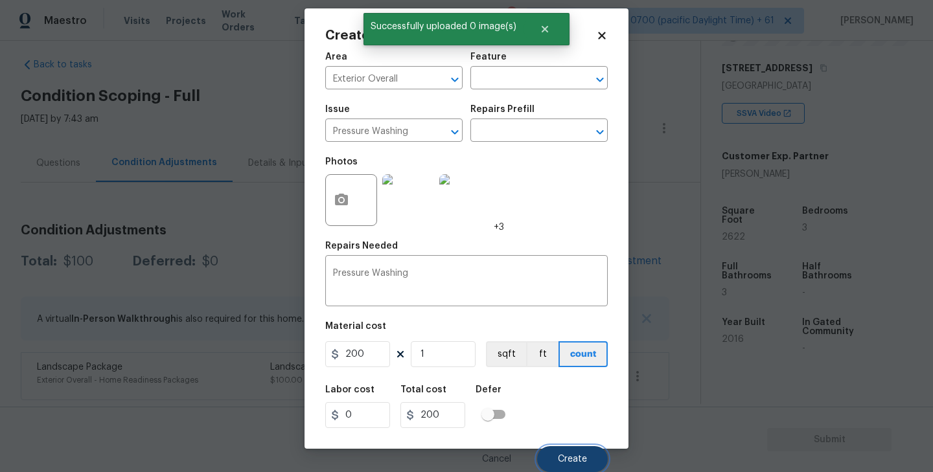
click at [583, 465] on button "Create" at bounding box center [572, 460] width 71 height 26
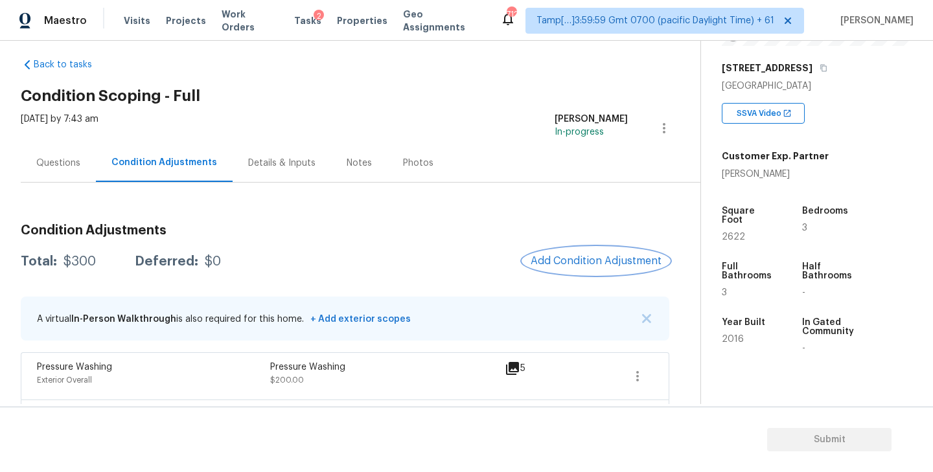
scroll to position [61, 0]
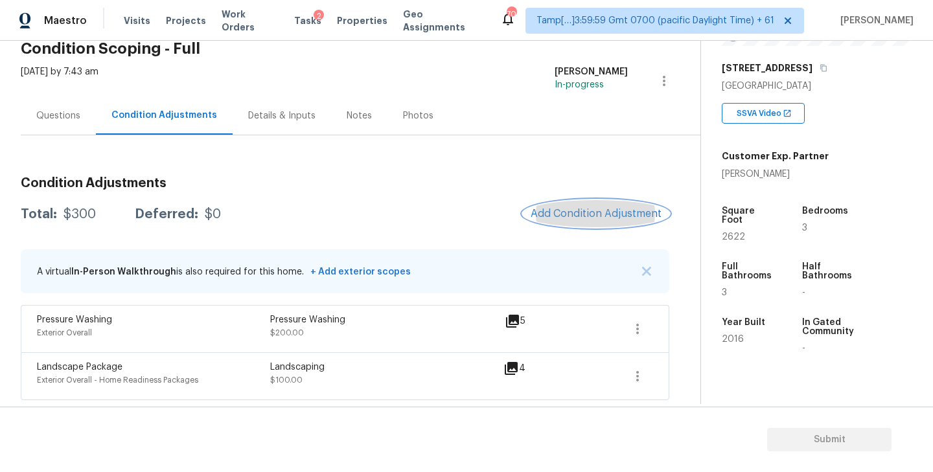
click at [583, 210] on span "Add Condition Adjustment" at bounding box center [596, 214] width 131 height 12
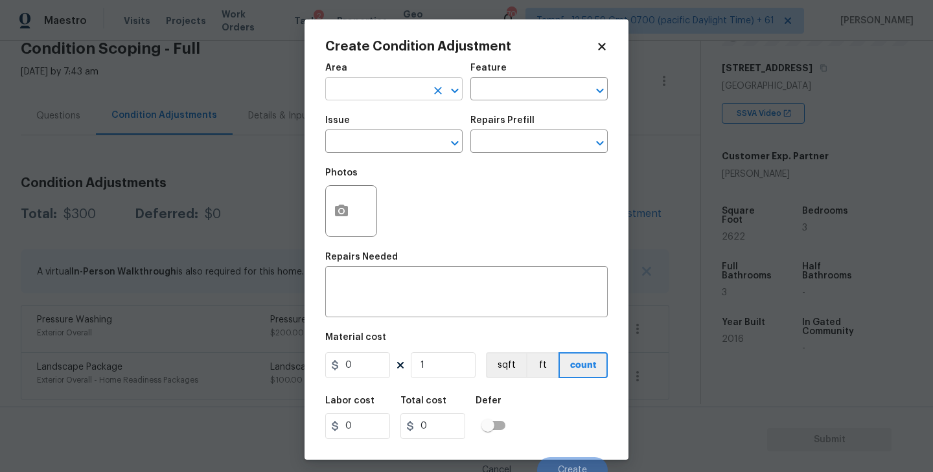
click at [370, 84] on input "text" at bounding box center [375, 90] width 101 height 20
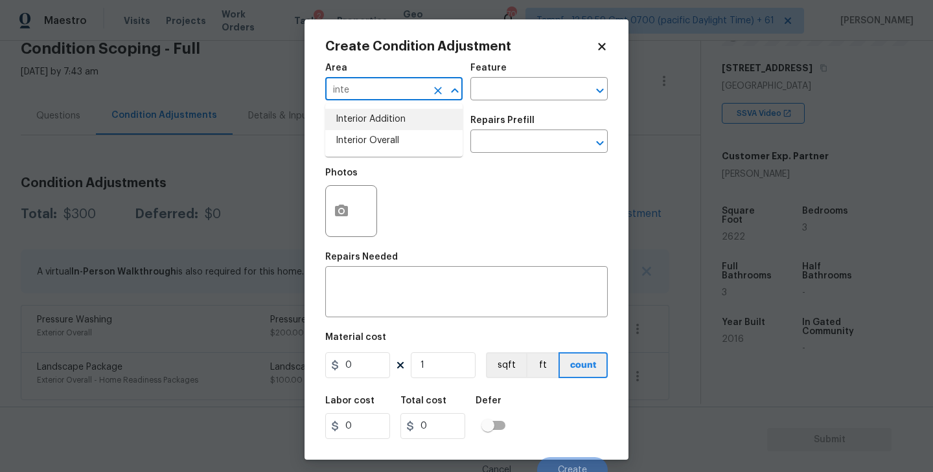
click at [356, 129] on li "Interior Addition" at bounding box center [393, 119] width 137 height 21
click at [392, 82] on input "Interior Addition" at bounding box center [375, 90] width 101 height 20
click at [396, 138] on li "Interior Overall" at bounding box center [393, 140] width 137 height 21
type input "Interior Overall"
click at [500, 92] on input "text" at bounding box center [521, 90] width 101 height 20
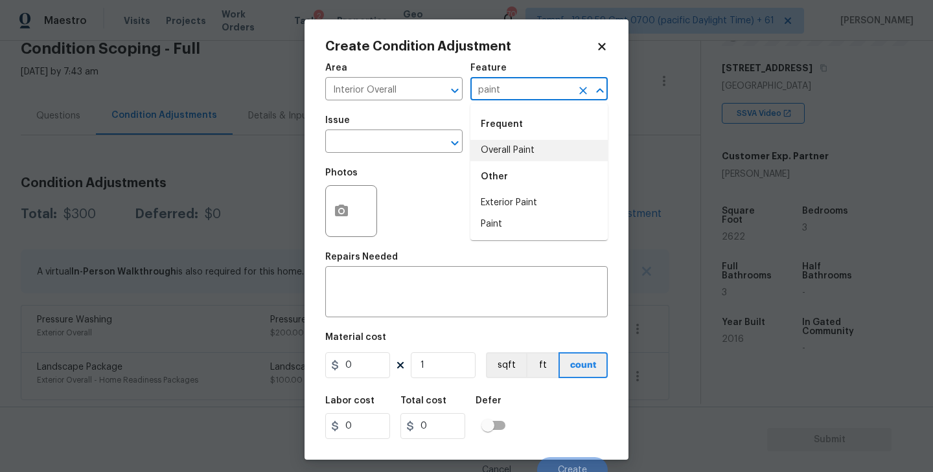
click at [500, 143] on li "Overall Paint" at bounding box center [539, 150] width 137 height 21
type input "Overall Paint"
click at [397, 139] on input "text" at bounding box center [375, 143] width 101 height 20
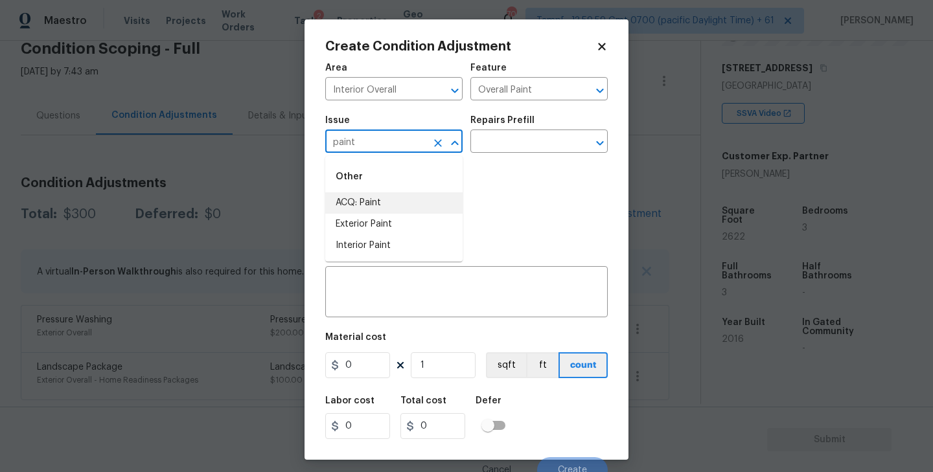
click at [369, 198] on li "ACQ: Paint" at bounding box center [393, 202] width 137 height 21
click at [600, 139] on icon "Open" at bounding box center [600, 143] width 16 height 16
type input "ACQ: Paint"
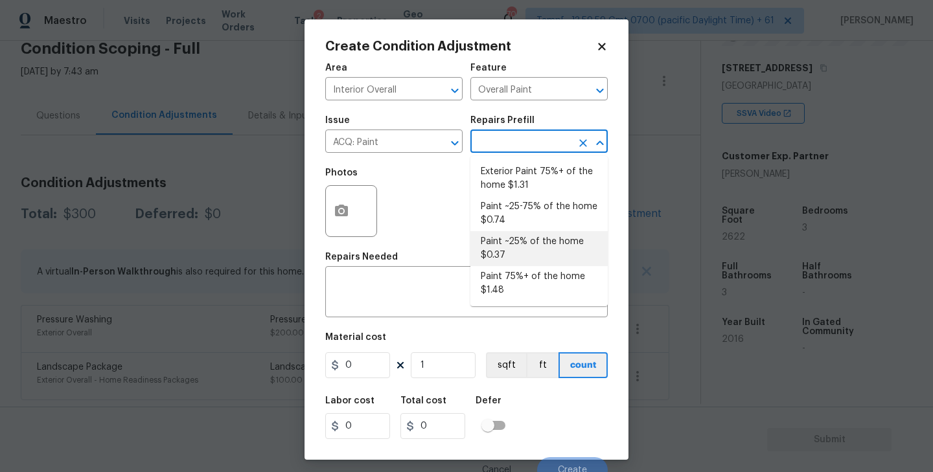
click at [521, 244] on li "Paint ~25% of the home $0.37" at bounding box center [539, 248] width 137 height 35
type input "Acquisition"
type textarea "Acquisition Scope: ~25% of the home needs interior paint"
type input "0.37"
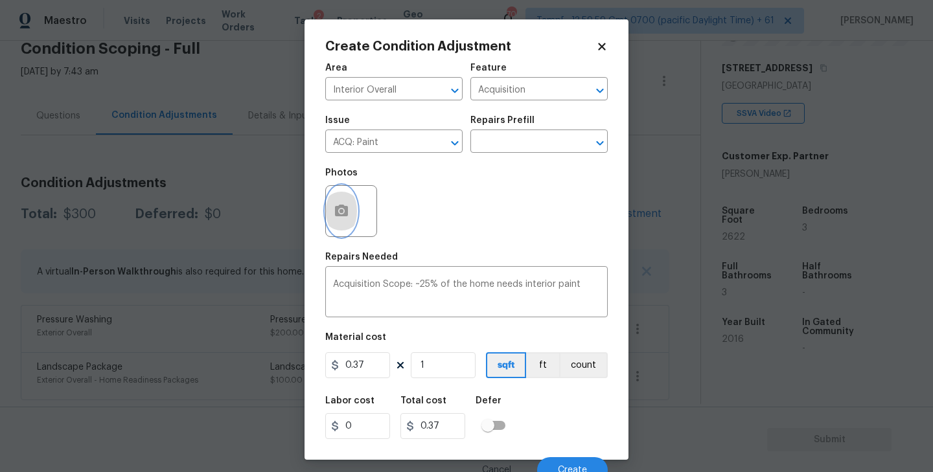
click at [344, 209] on icon "button" at bounding box center [341, 211] width 13 height 12
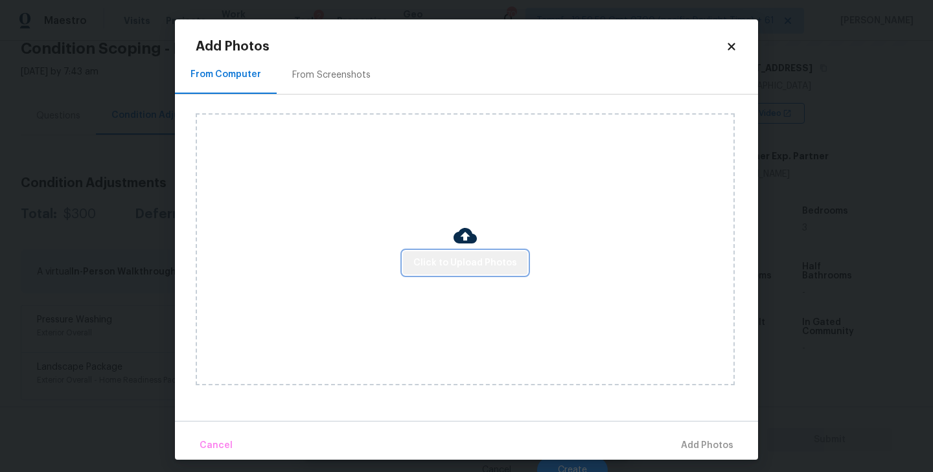
click at [480, 272] on button "Click to Upload Photos" at bounding box center [465, 263] width 124 height 24
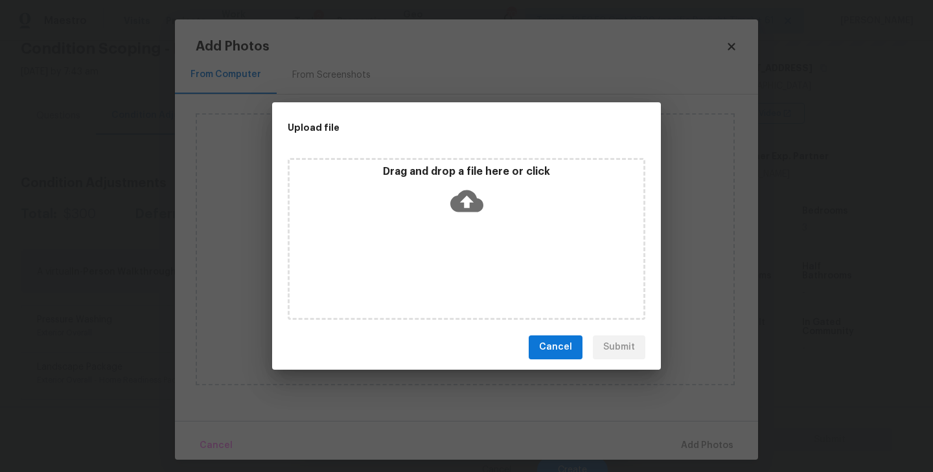
click at [467, 194] on icon at bounding box center [466, 201] width 33 height 22
